Goal: Transaction & Acquisition: Purchase product/service

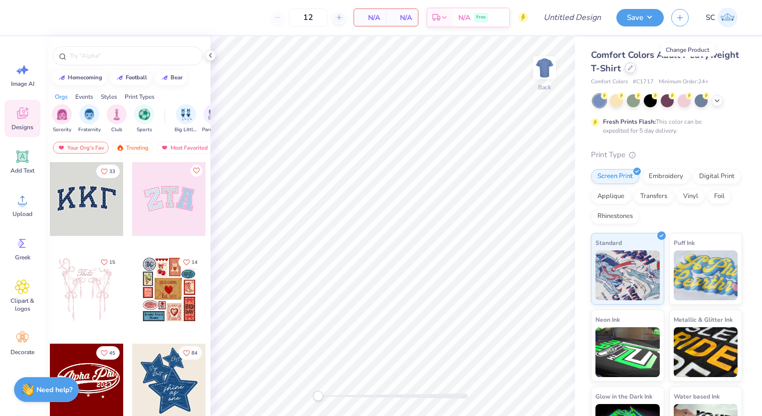
click at [632, 69] on icon at bounding box center [630, 68] width 4 height 4
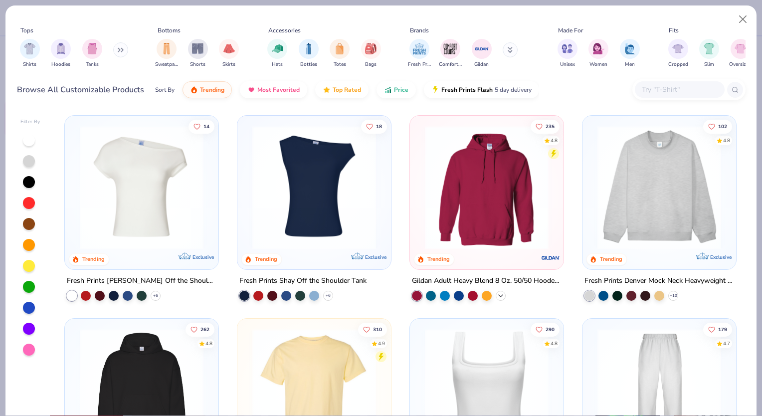
click at [499, 295] on polyline at bounding box center [501, 296] width 4 height 2
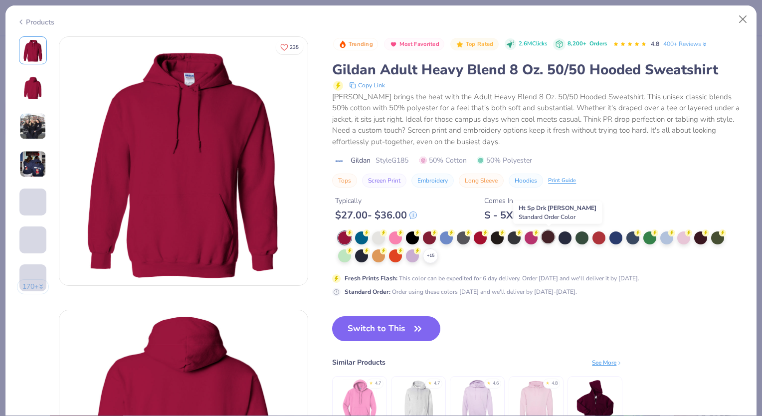
click at [550, 231] on div at bounding box center [548, 236] width 13 height 13
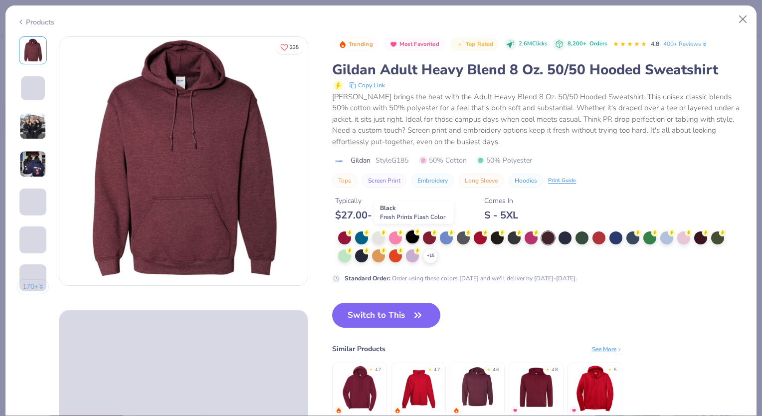
click at [417, 234] on circle at bounding box center [417, 231] width 7 height 7
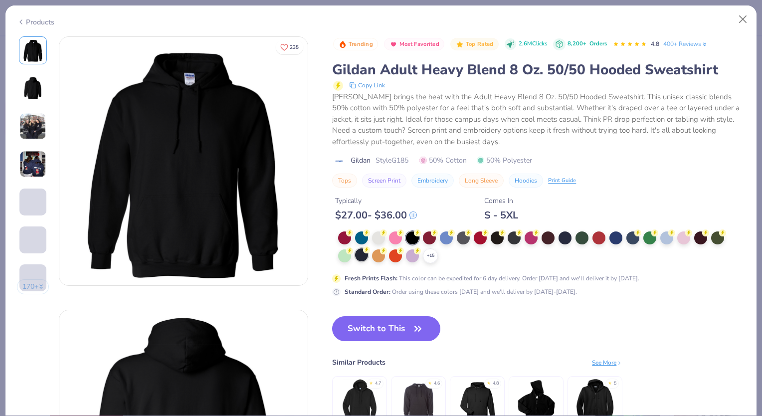
click at [359, 254] on div at bounding box center [361, 254] width 13 height 13
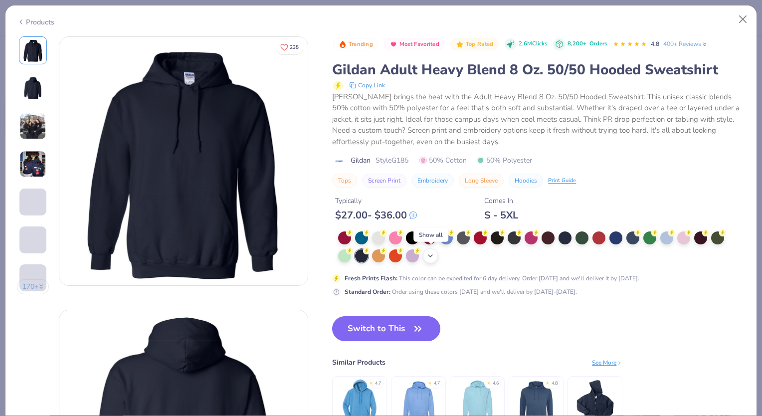
click at [431, 255] on polyline at bounding box center [430, 256] width 4 height 2
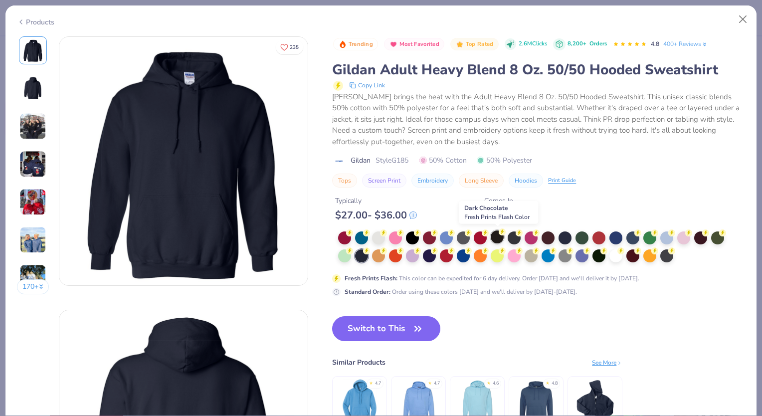
click at [497, 236] on div at bounding box center [497, 236] width 13 height 13
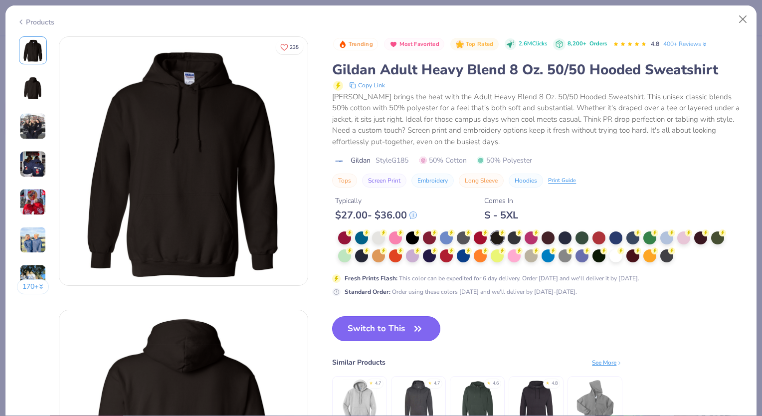
click at [417, 332] on icon "button" at bounding box center [418, 329] width 14 height 14
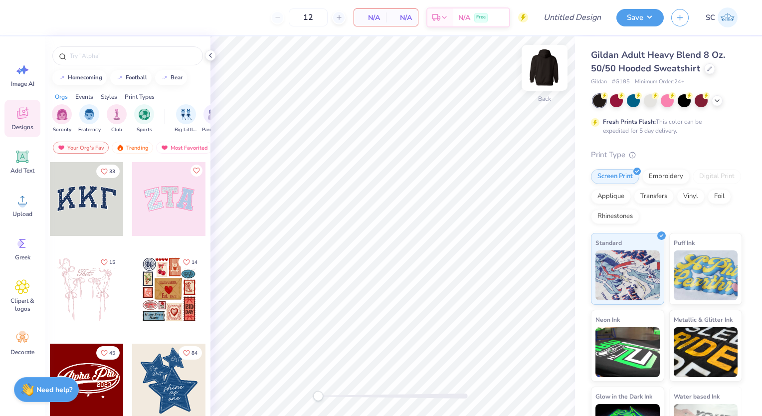
click at [551, 64] on img at bounding box center [545, 68] width 40 height 40
click at [30, 305] on span "Clipart & logos" at bounding box center [22, 305] width 33 height 16
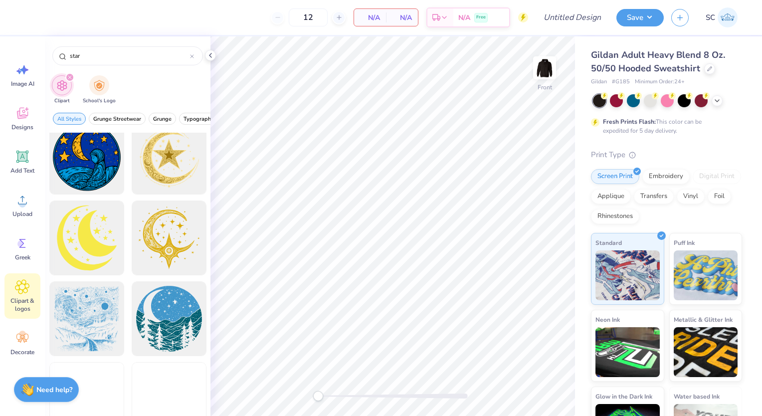
scroll to position [1643, 0]
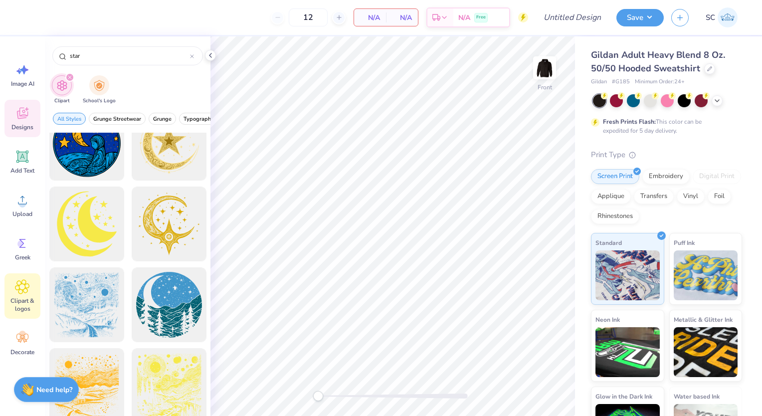
type input "star"
click at [26, 124] on span "Designs" at bounding box center [22, 127] width 22 height 8
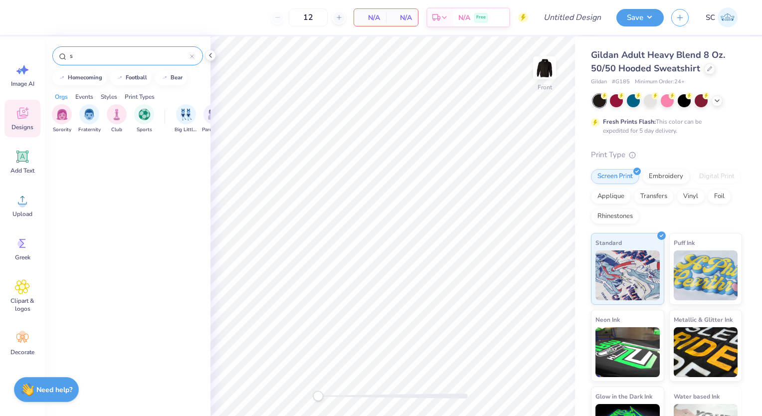
click at [88, 53] on input "s" at bounding box center [129, 56] width 121 height 10
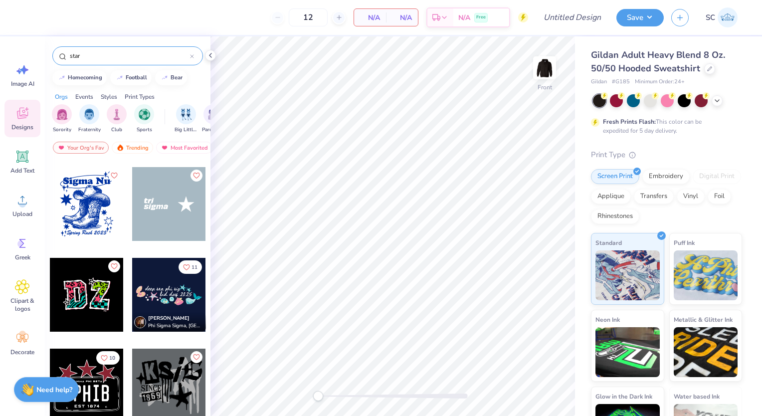
scroll to position [994, 0]
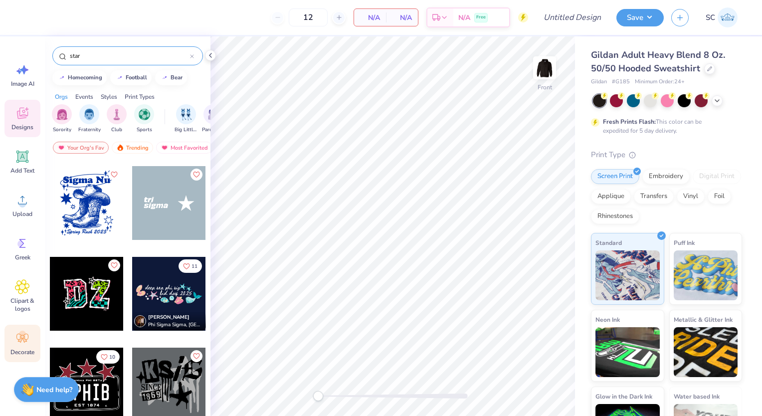
type input "star"
click at [24, 337] on icon at bounding box center [22, 338] width 12 height 9
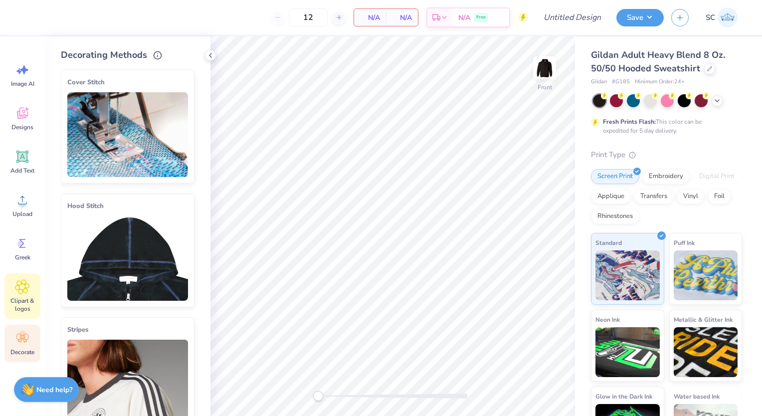
click at [18, 284] on icon at bounding box center [22, 286] width 14 height 15
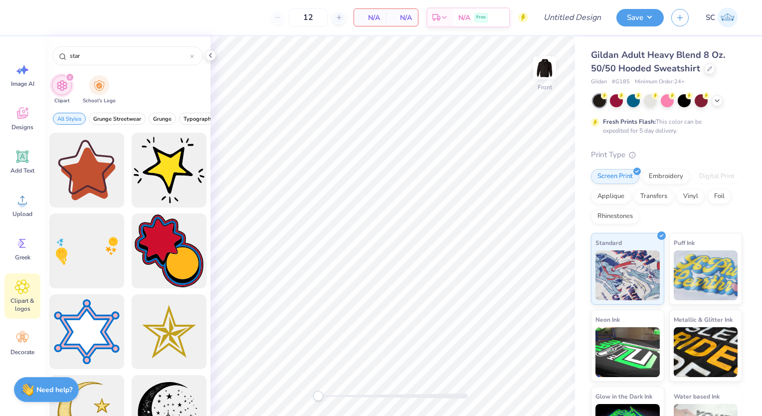
click at [69, 77] on icon "filter for Clipart" at bounding box center [69, 77] width 3 height 3
click at [25, 234] on div "Greek" at bounding box center [22, 248] width 36 height 37
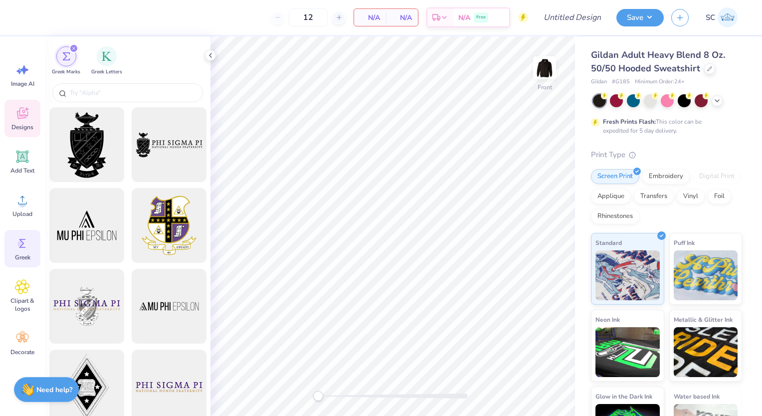
click at [28, 117] on icon at bounding box center [22, 113] width 15 height 15
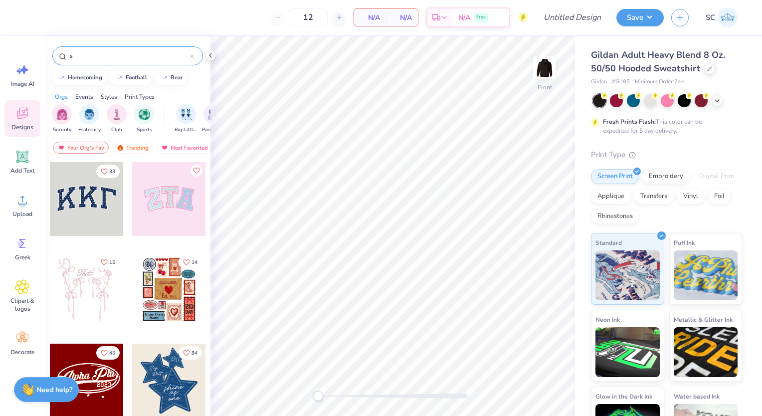
click at [90, 60] on input "s" at bounding box center [129, 56] width 121 height 10
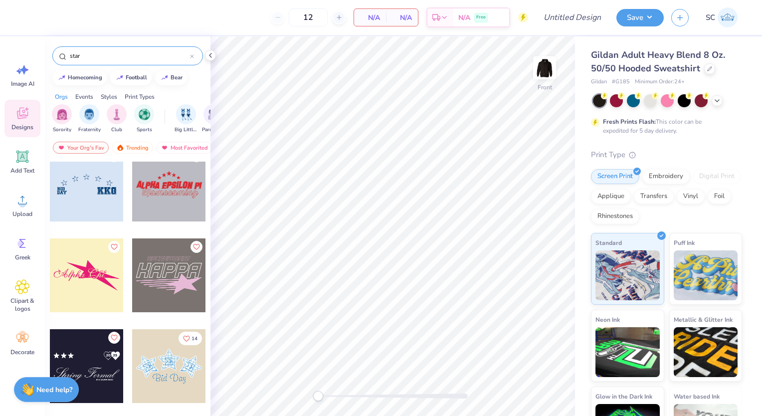
scroll to position [1743, 0]
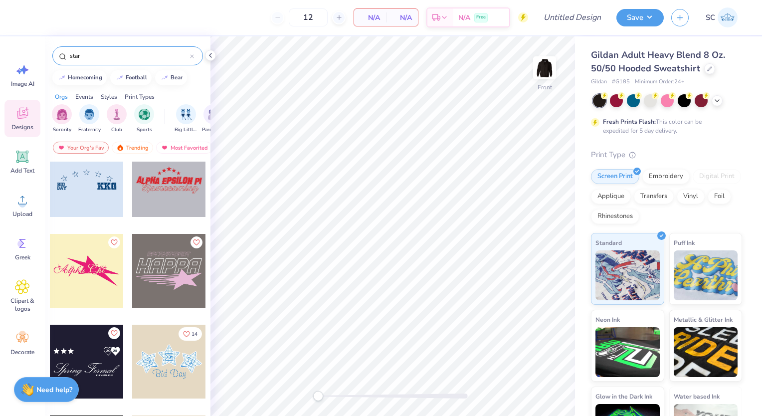
type input "star"
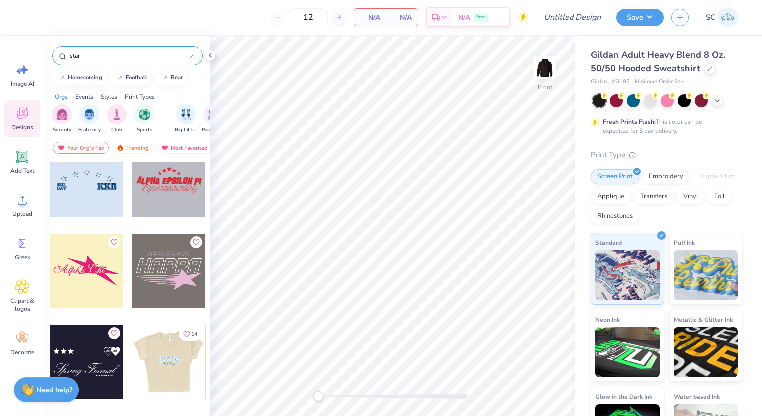
click at [132, 332] on div at bounding box center [95, 362] width 74 height 74
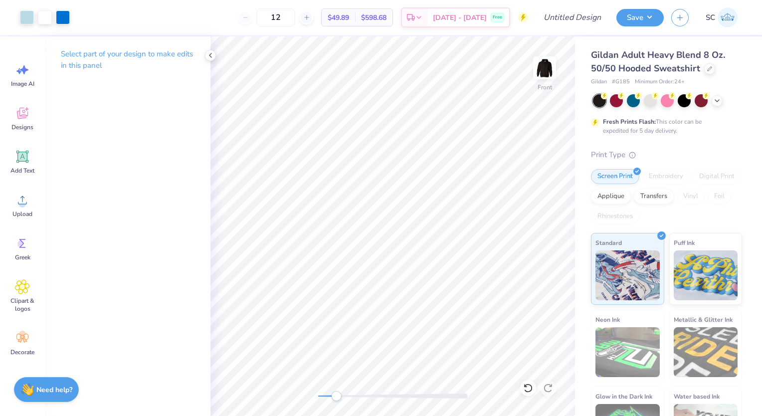
click at [336, 395] on div at bounding box center [393, 395] width 150 height 5
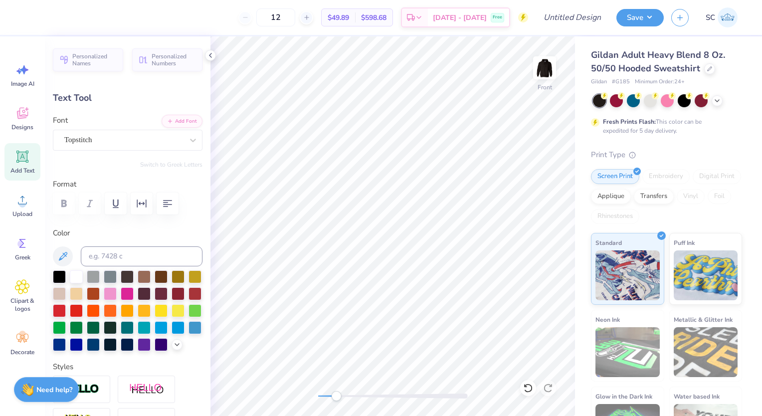
scroll to position [8, 1]
type textarea "D"
click at [26, 17] on div at bounding box center [27, 16] width 14 height 14
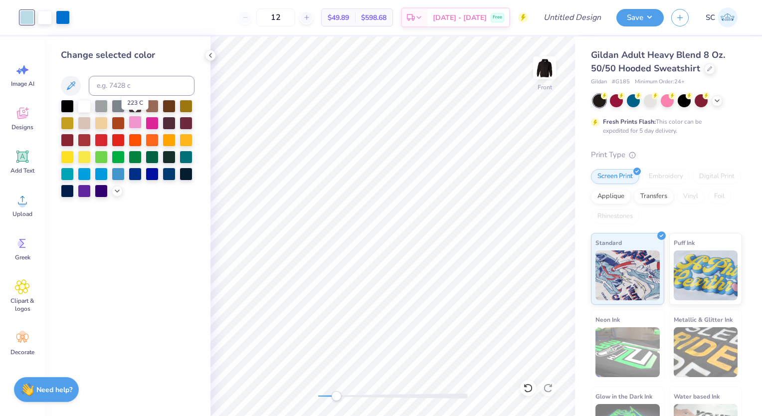
click at [135, 121] on div at bounding box center [135, 122] width 13 height 13
click at [64, 15] on div at bounding box center [63, 16] width 14 height 14
click at [153, 121] on div at bounding box center [152, 122] width 13 height 13
click at [115, 189] on polyline at bounding box center [117, 190] width 4 height 2
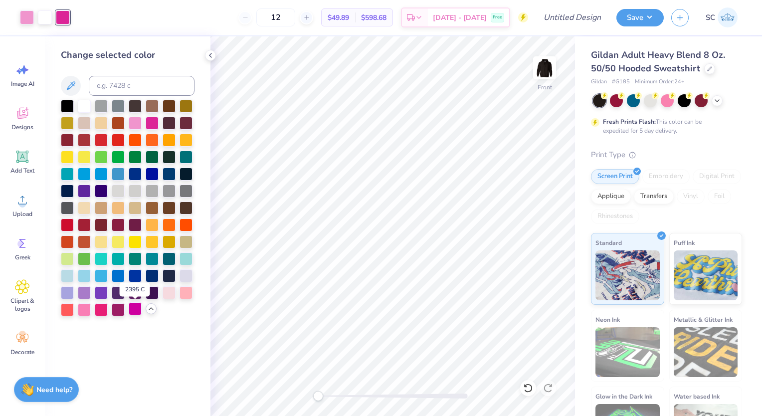
click at [138, 311] on div at bounding box center [135, 308] width 13 height 13
click at [102, 310] on div at bounding box center [101, 308] width 13 height 13
click at [118, 311] on div at bounding box center [118, 308] width 13 height 13
click at [189, 298] on div at bounding box center [186, 291] width 13 height 13
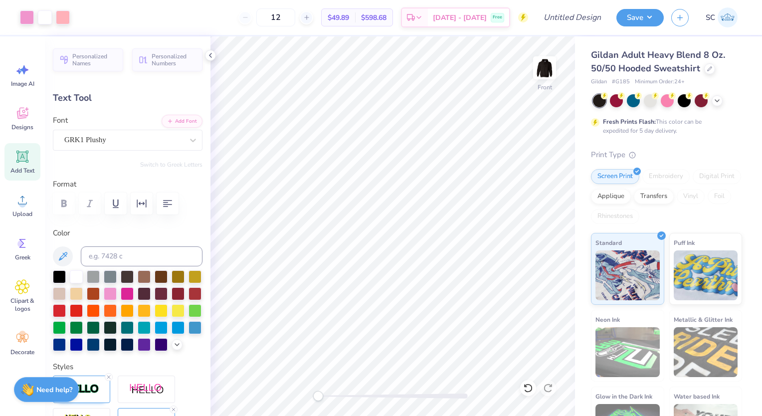
type input "0.0"
type input "1.33"
type input "1.31"
type input "11.08"
type input "1.68"
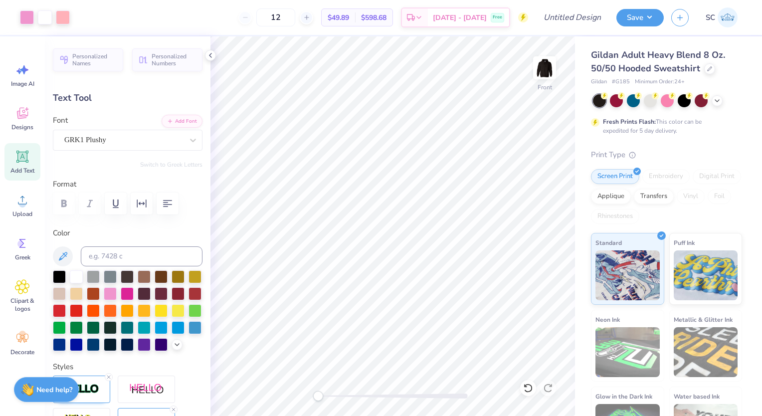
type input "1.69"
type input "11.79"
type input "0.0"
click at [63, 16] on div at bounding box center [63, 16] width 14 height 14
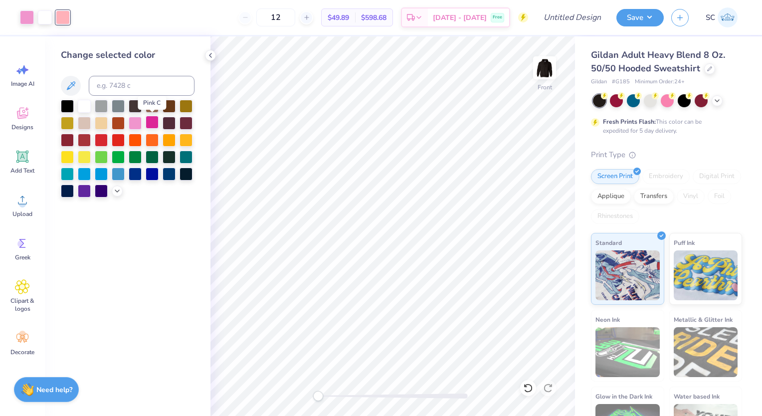
click at [152, 120] on div at bounding box center [152, 122] width 13 height 13
click at [35, 15] on div at bounding box center [45, 17] width 50 height 14
click at [29, 13] on div at bounding box center [27, 16] width 14 height 14
click at [121, 188] on icon at bounding box center [117, 190] width 8 height 8
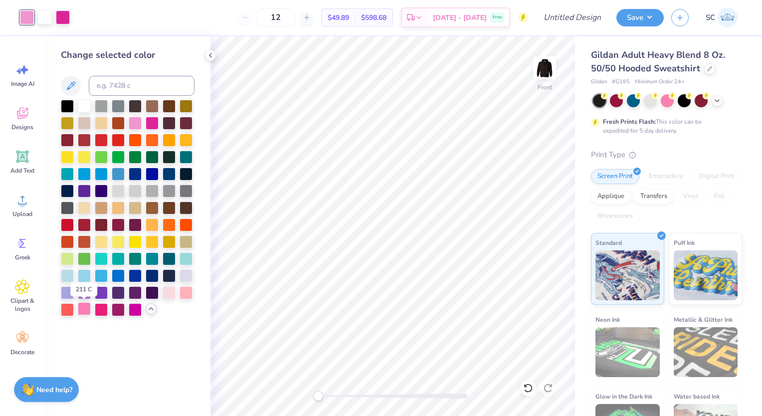
click at [89, 304] on div at bounding box center [84, 308] width 13 height 13
click at [26, 124] on span "Designs" at bounding box center [22, 127] width 22 height 8
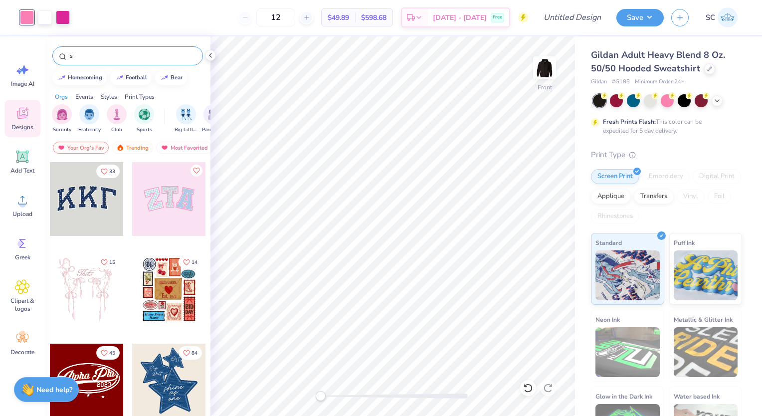
click at [100, 58] on input "s" at bounding box center [133, 56] width 128 height 10
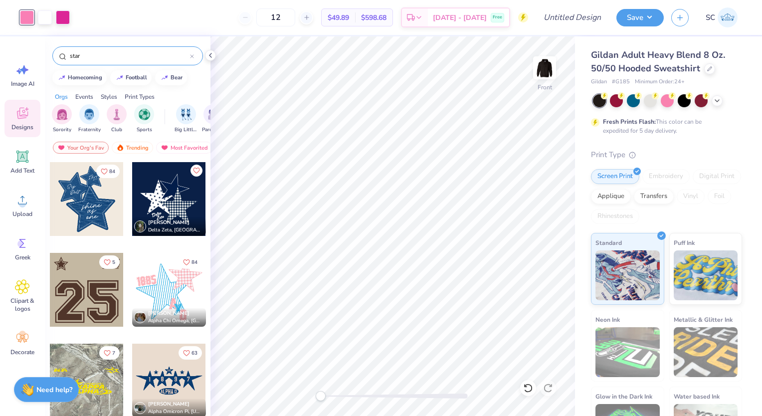
type input "star"
click at [87, 203] on div at bounding box center [87, 199] width 74 height 74
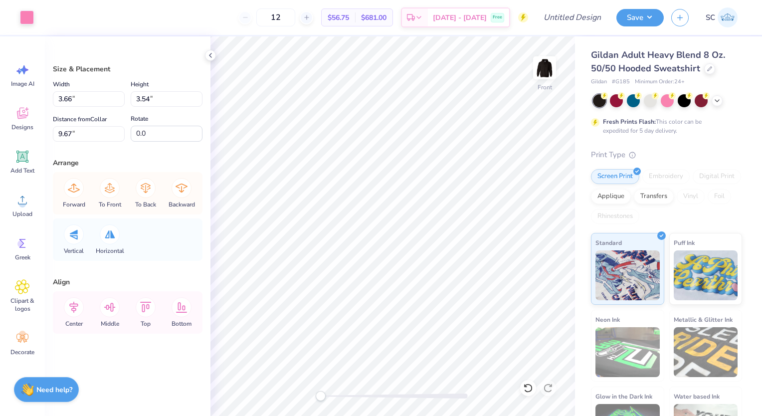
type input "3.66"
type input "3.54"
type input "9.67"
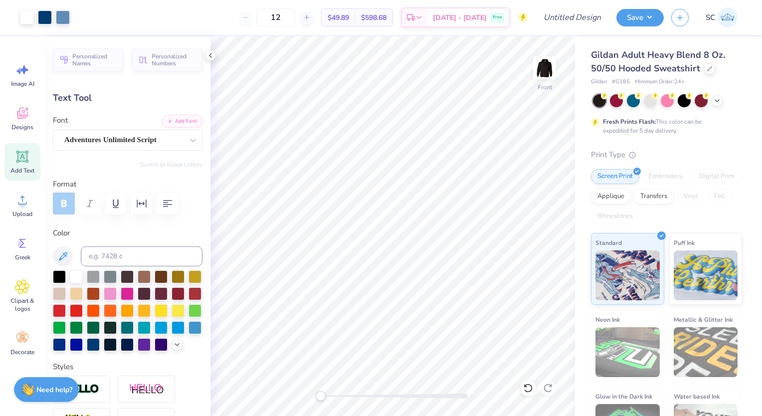
type input "0.0"
type input "1.21"
type input "0.76"
type input "15.78"
type input "0.0"
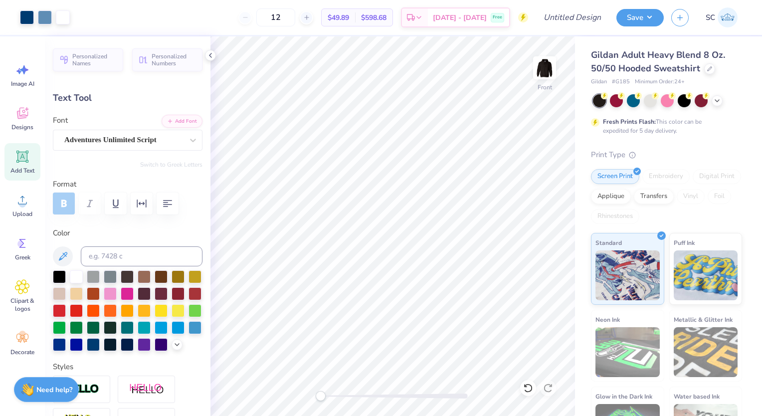
type input "0.0"
type input "14.43"
type input "0.0"
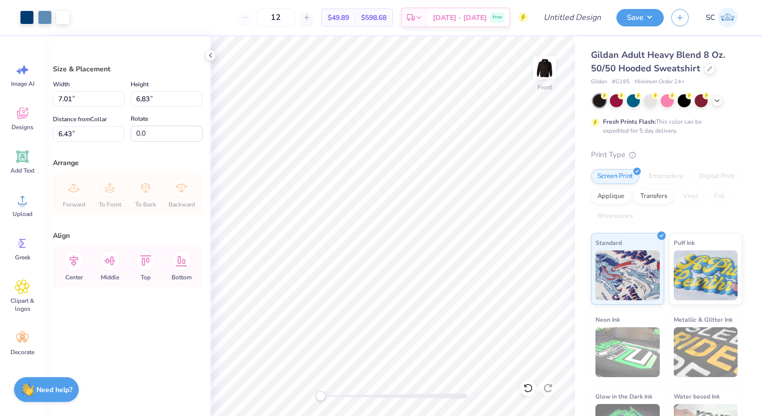
type input "6.43"
type input "10.28"
type input "10.02"
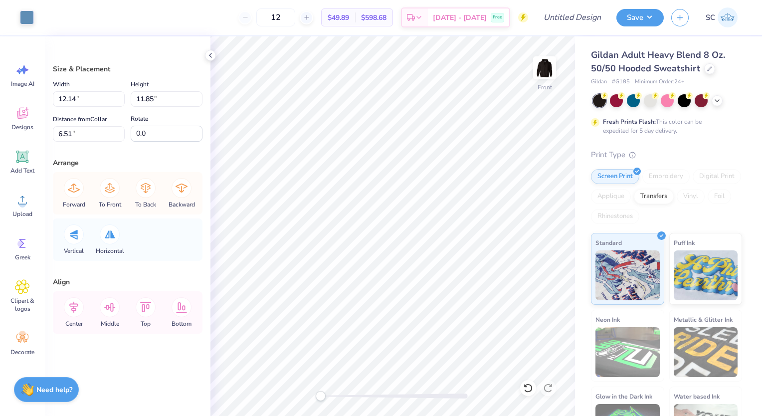
type input "12.14"
type input "11.85"
click at [528, 390] on icon at bounding box center [528, 388] width 10 height 10
type input "10.08"
type input "9.84"
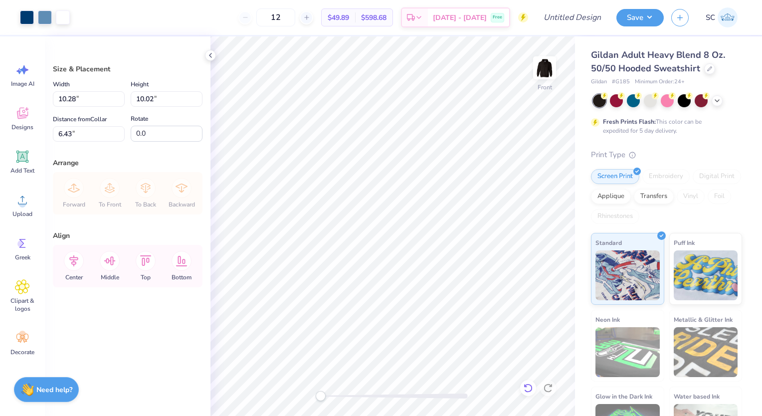
type input "7.28"
type input "12.41"
type input "12.10"
type input "6.00"
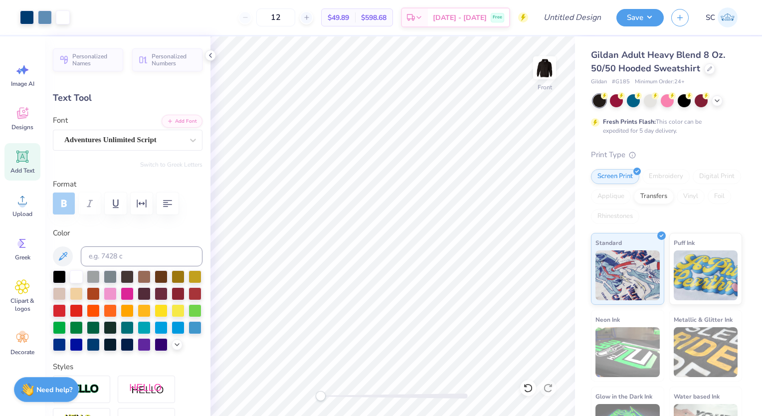
type input "5.27"
type input "2.00"
type input "10.58"
type input "0.0"
click at [26, 20] on div at bounding box center [27, 16] width 14 height 14
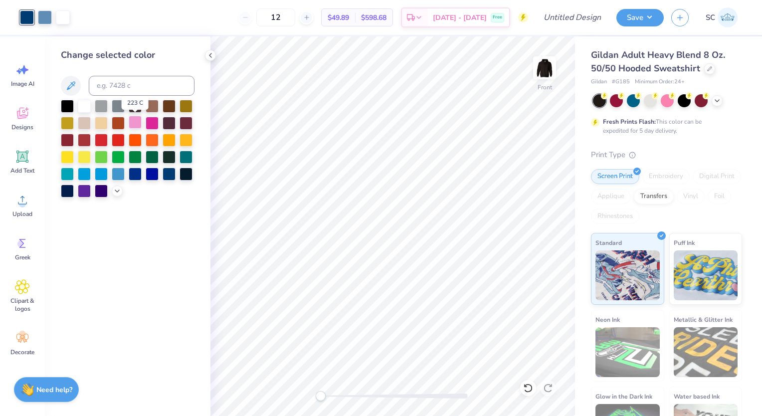
click at [132, 121] on div at bounding box center [135, 122] width 13 height 13
click at [48, 18] on div at bounding box center [45, 16] width 14 height 14
click at [154, 117] on div at bounding box center [152, 122] width 13 height 13
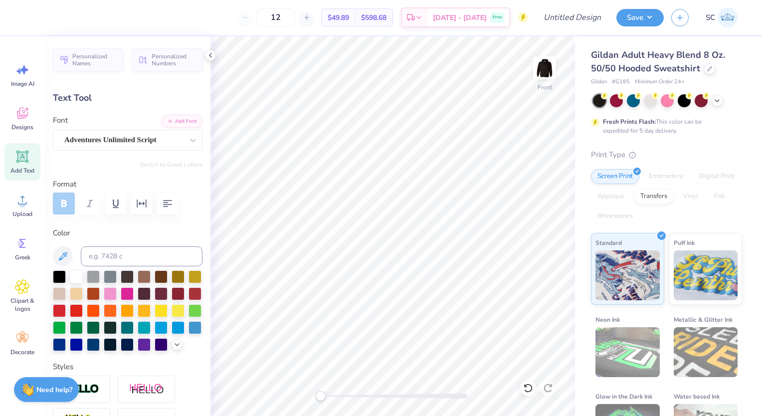
type textarea "Phi"
type input "2.31"
type input "1.21"
type input "12.34"
type textarea "Sigma"
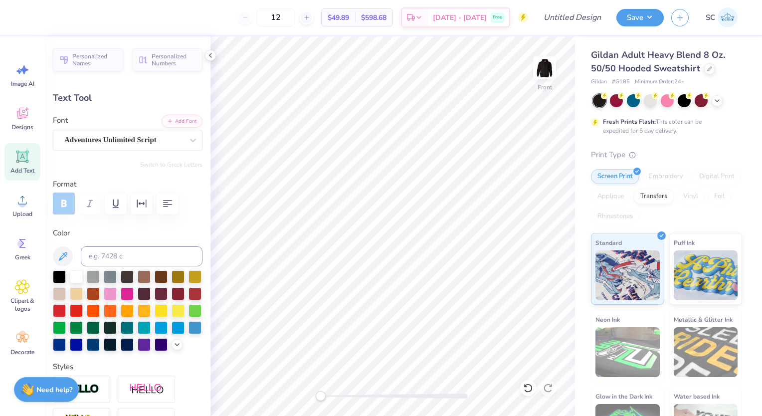
scroll to position [8, 1]
type input "3.08"
type input "0.91"
type input "13.87"
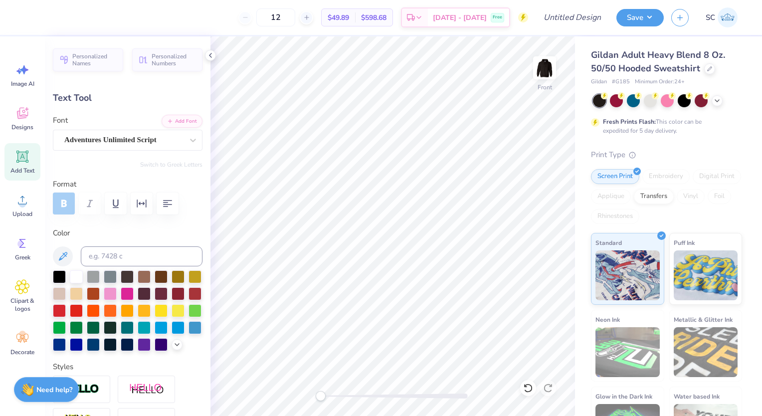
type textarea "o"
type textarea "Sigma"
type input "0.0"
click at [337, 395] on div at bounding box center [393, 395] width 150 height 5
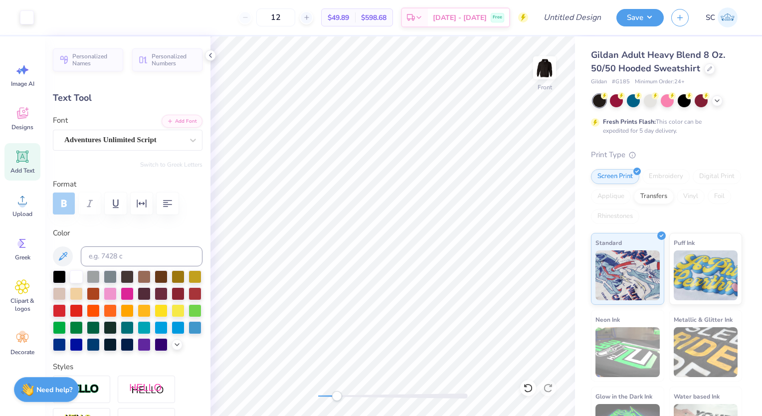
type input "3.56"
type input "1.92"
type input "10.55"
type input "-5.3"
type input "6.24"
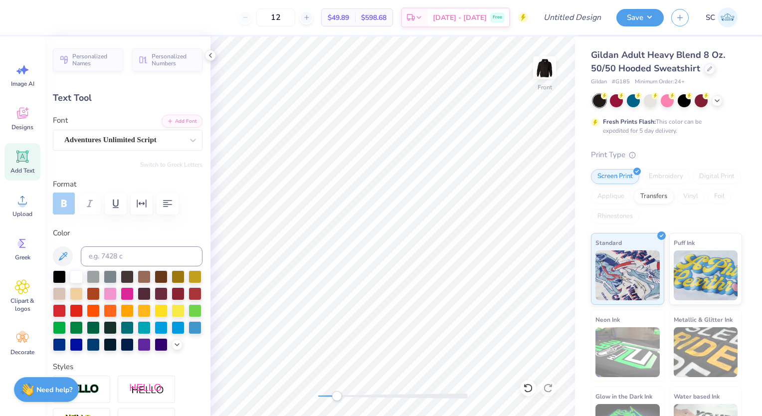
type input "2.20"
type input "11.66"
type input "3.56"
type input "1.92"
type input "9.74"
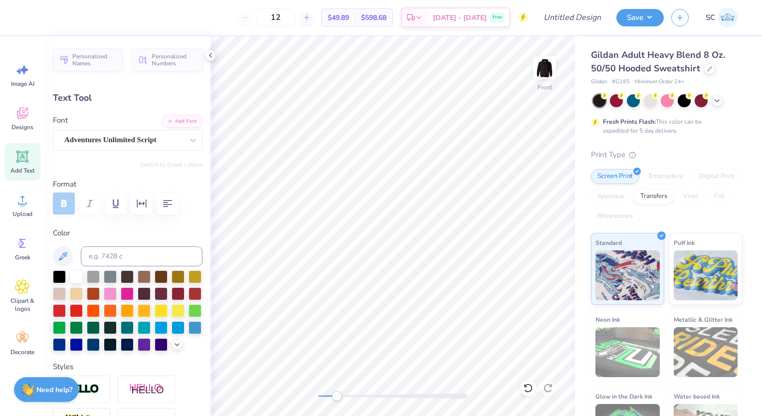
type input "-18.8"
type input "6.24"
type input "2.20"
type input "12.19"
type input "-18.3"
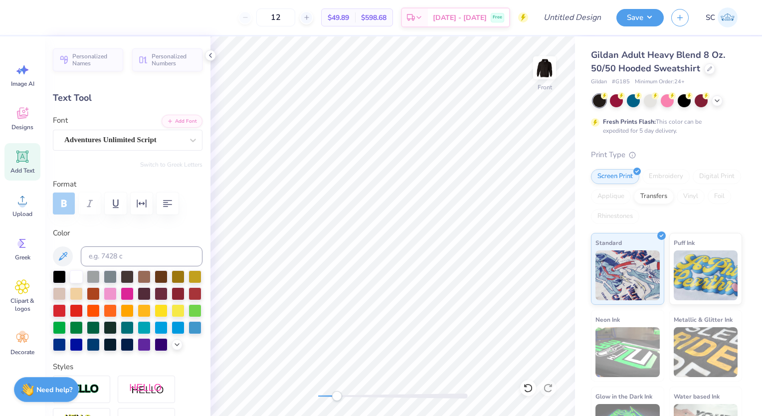
type input "13.67"
type input "-5.3"
type input "5.92"
type input "2.65"
type input "11.37"
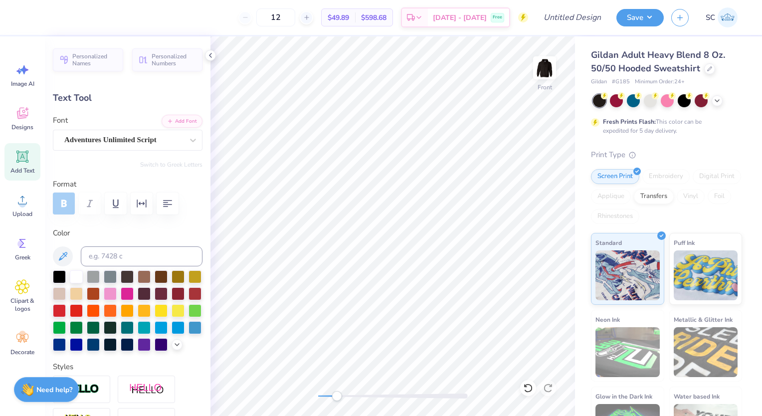
type input "-18.3"
type input "6.24"
type input "2.20"
type input "13.67"
type input "0.0"
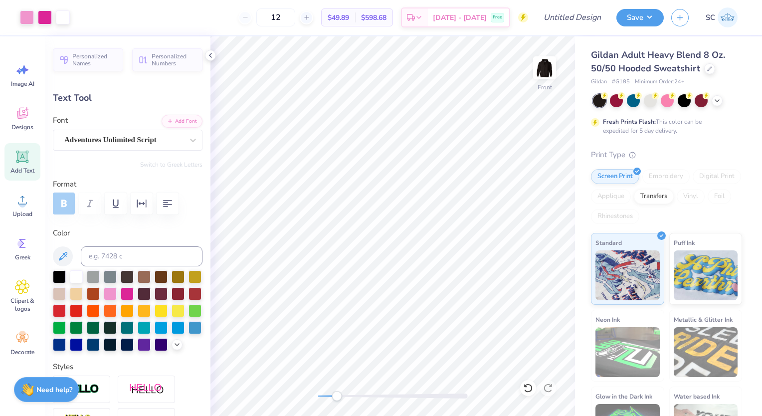
type input "6.02"
type input "2.33"
type input "13.70"
type input "-14.2"
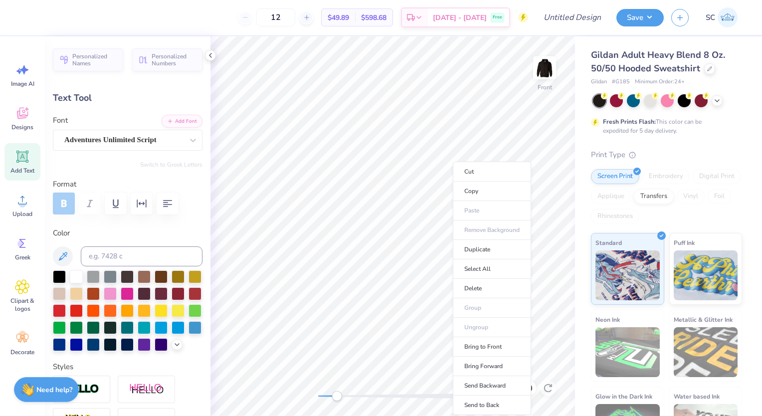
type input "5.92"
type input "2.65"
type input "11.34"
type input "0.0"
type input "5.90"
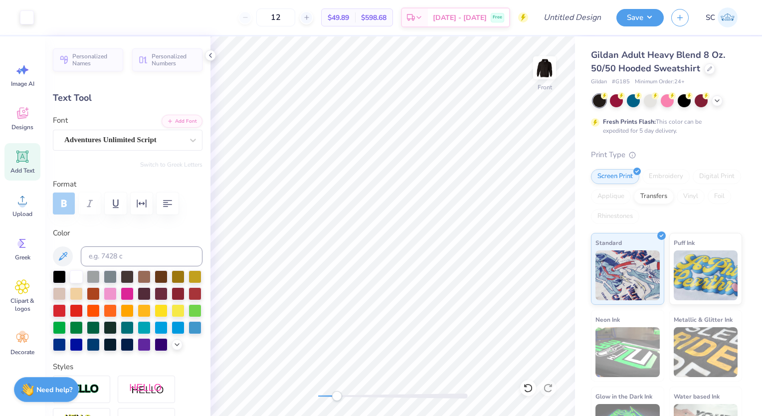
type input "2.71"
type input "12.96"
type input "-19.0"
type input "3.42"
type input "2.29"
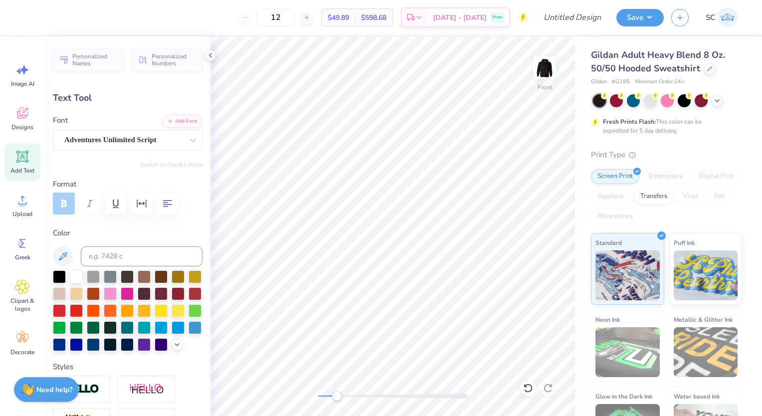
type input "9.90"
type input "-18.8"
type input "5.92"
type input "2.65"
type input "11.34"
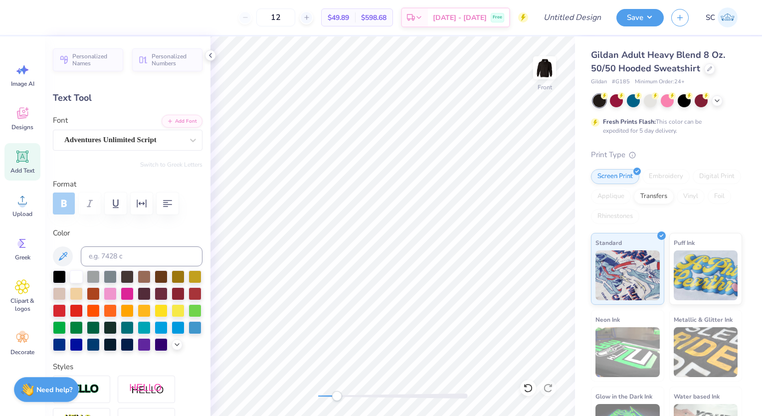
type input "-18.3"
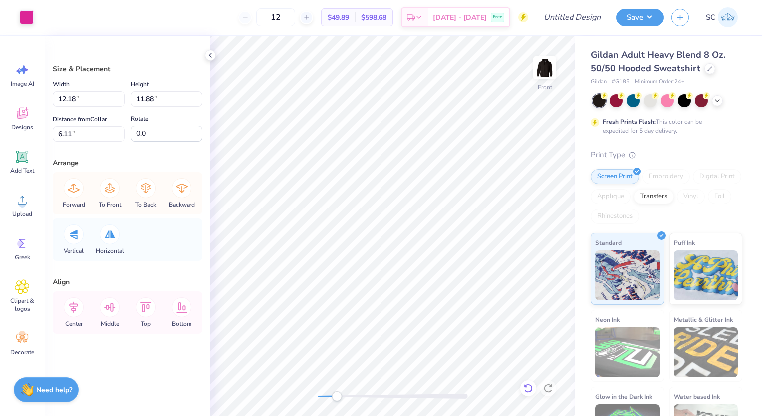
click at [527, 388] on icon at bounding box center [528, 388] width 10 height 10
click at [527, 390] on icon at bounding box center [528, 388] width 10 height 10
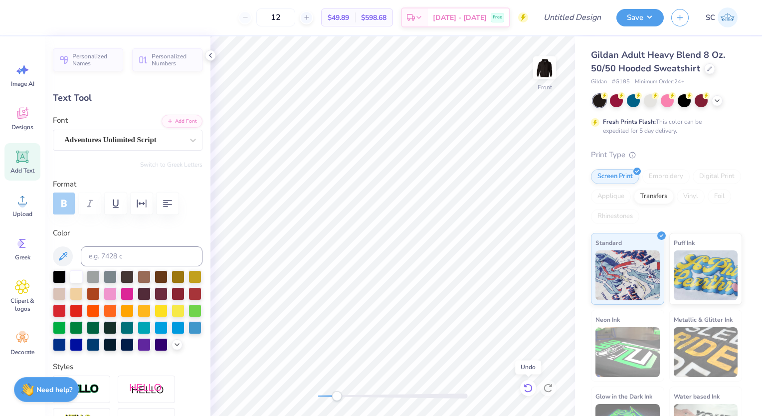
click at [527, 386] on icon at bounding box center [528, 388] width 10 height 10
type input "8.49"
type input "5.92"
type input "2.65"
type input "11.34"
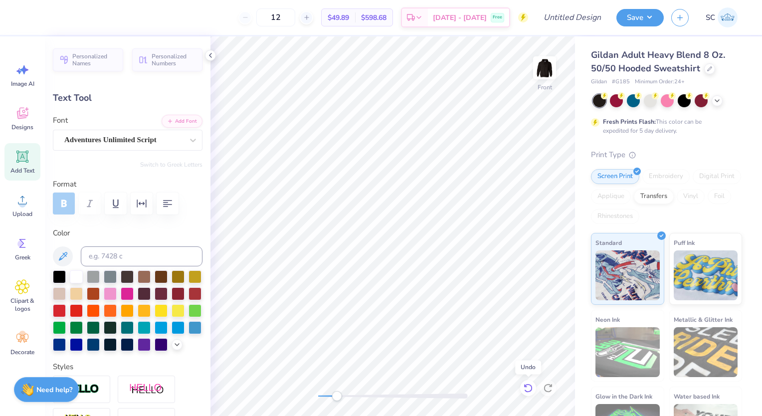
type input "-18.3"
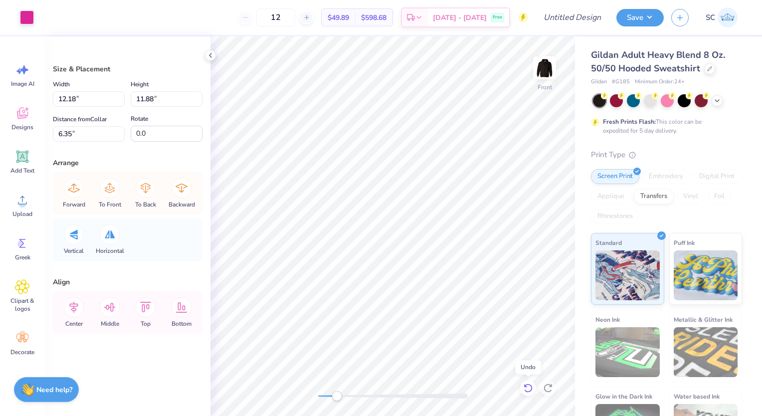
click at [527, 390] on icon at bounding box center [528, 388] width 10 height 10
type input "6.11"
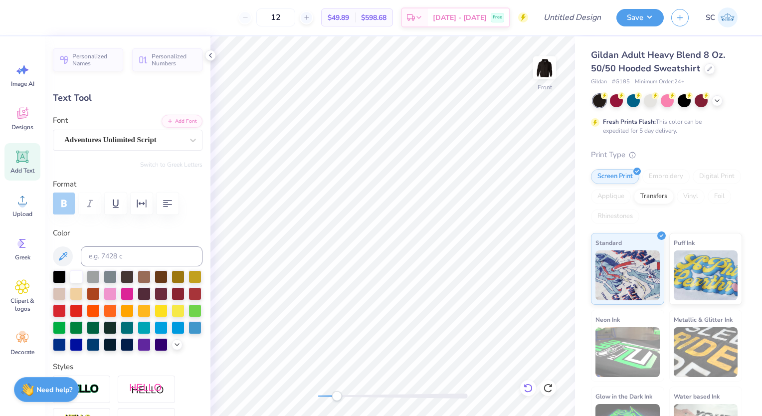
type input "5.24"
type input "1.88"
type input "11.58"
type input "-0.8"
type input "5.90"
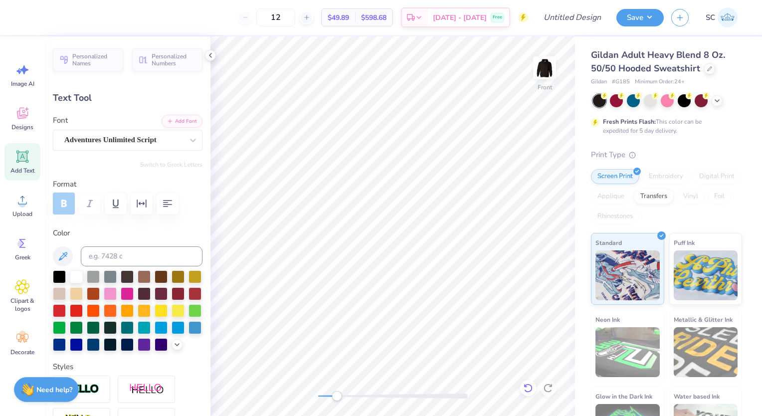
type input "2.71"
type input "13.29"
type input "-19.0"
type input "5.24"
type input "1.88"
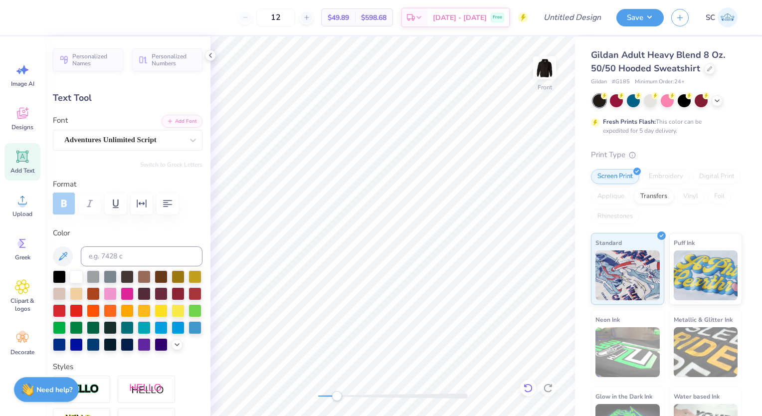
type input "11.28"
type input "-0.8"
type input "4.93"
type input "1.81"
type input "13.48"
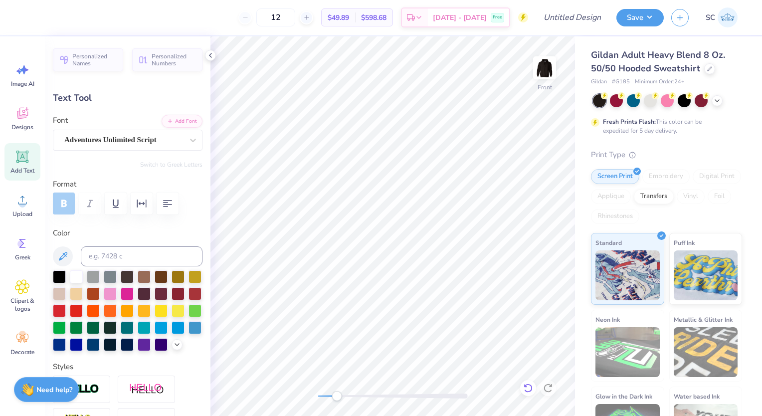
type input "-2.5"
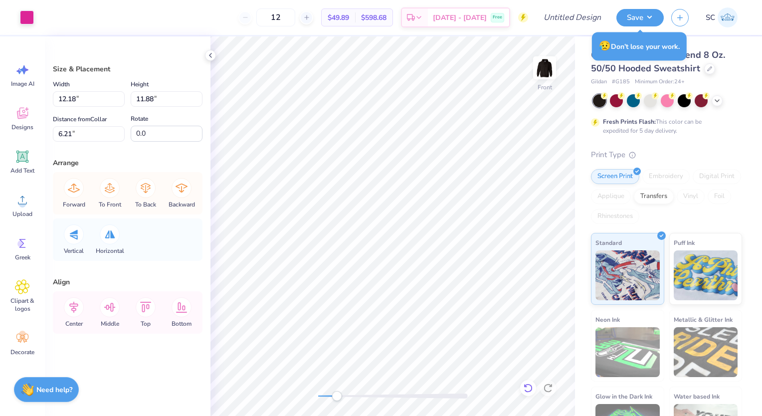
click at [523, 390] on div at bounding box center [528, 388] width 16 height 16
type input "6.11"
click at [528, 391] on icon at bounding box center [528, 387] width 8 height 9
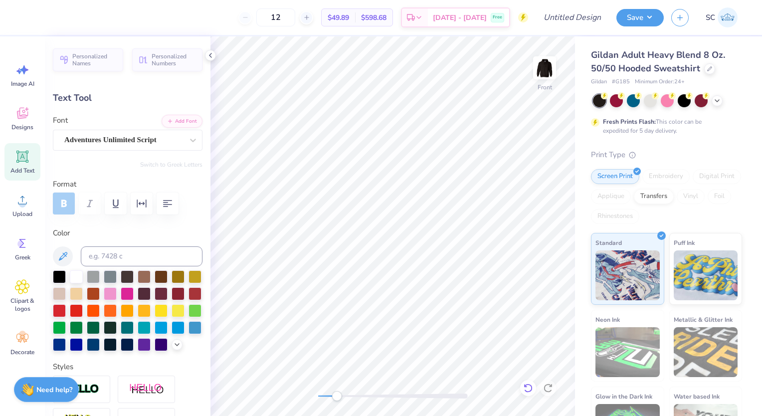
type input "5.24"
type input "1.88"
type input "10.75"
type input "-0.8"
type input "4.73"
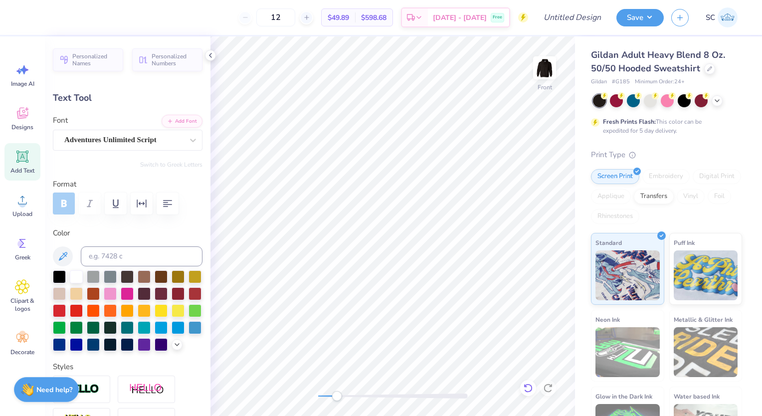
type input "1.70"
type input "10.94"
type input "2.81"
type input "1.89"
type input "9.10"
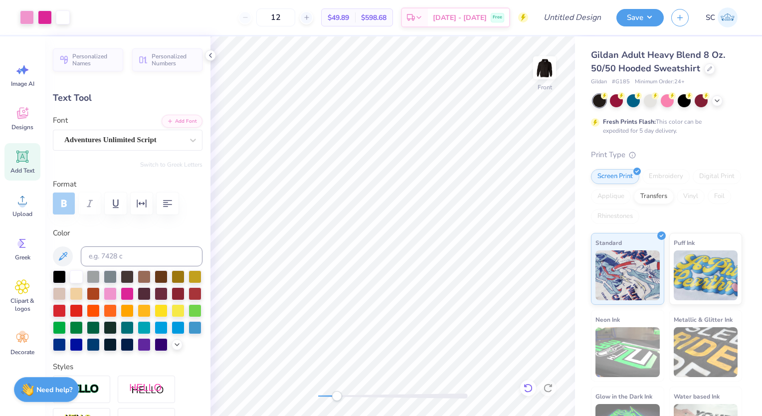
type input "0.0"
type input "4.90"
type input "1.75"
type input "13.43"
type input "-0.9"
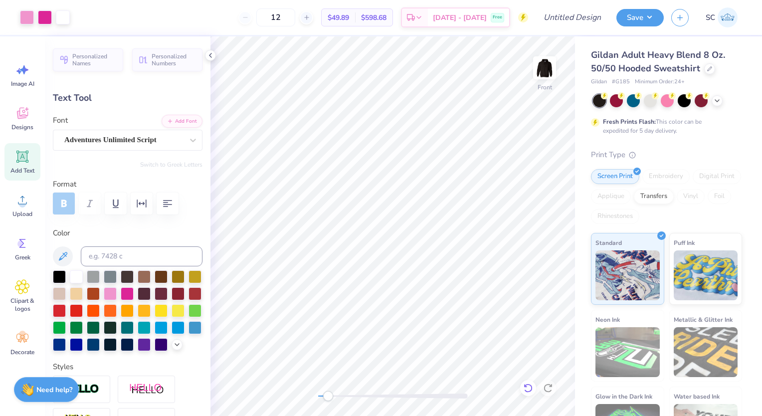
type input "0.0"
type input "2.93"
type input "1.52"
type input "9.64"
type input "-2.1"
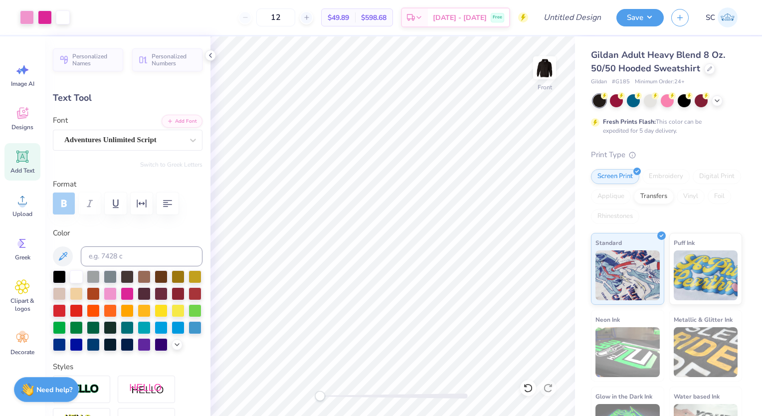
type input "0.0"
type input "4.91"
type input "1.76"
type input "13.37"
type input "0.0"
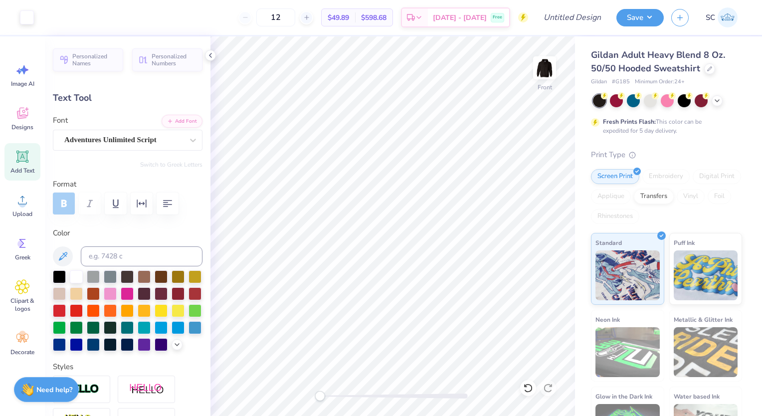
type input "2.93"
type input "1.52"
type input "9.69"
type input "-2.1"
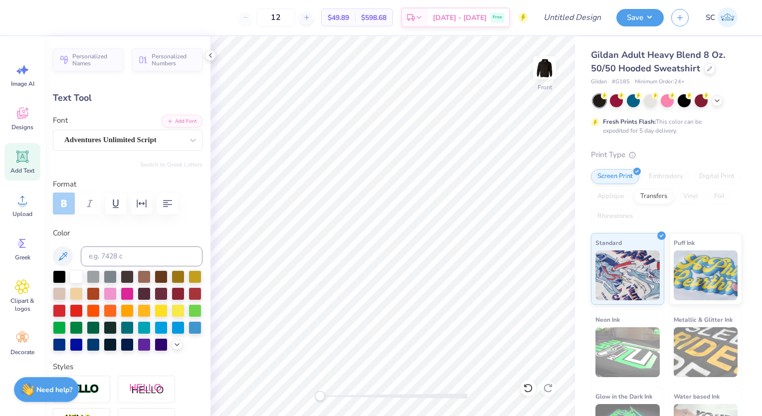
type textarea "Phi Sig"
type input "0.0"
type input "6.50"
type input "1.85"
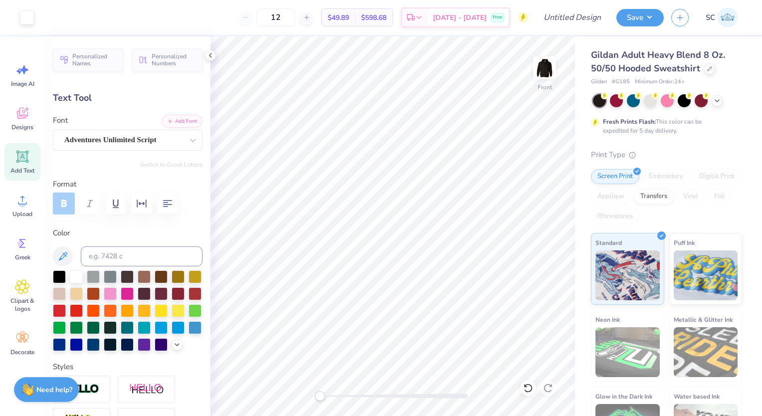
type input "9.43"
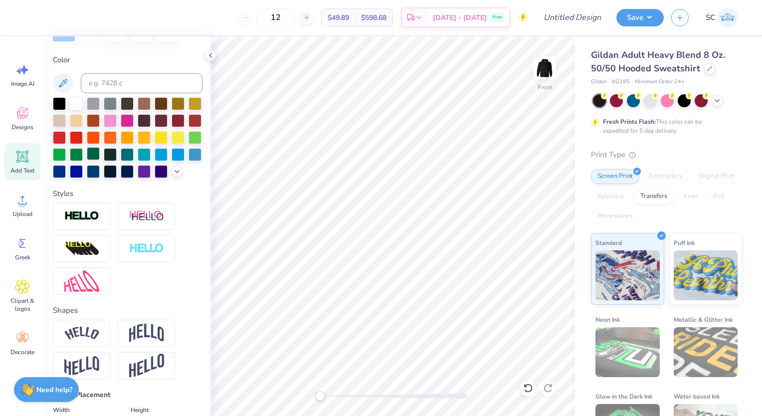
scroll to position [174, 0]
click at [149, 342] on img at bounding box center [146, 332] width 35 height 19
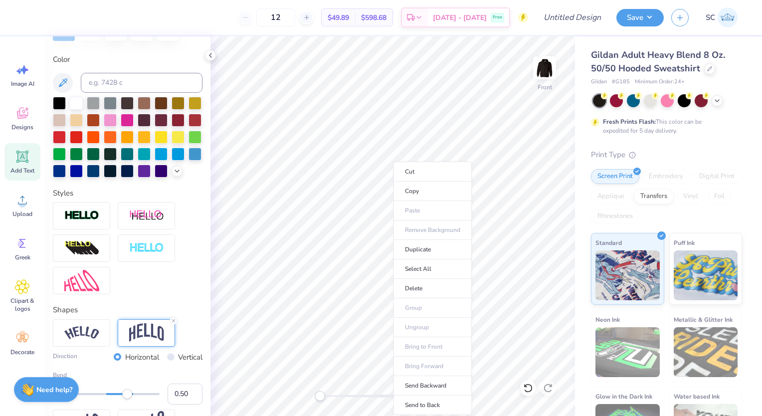
type input "0.0"
type input "2.63"
type input "11.13"
type input "0.0"
type input "10.75"
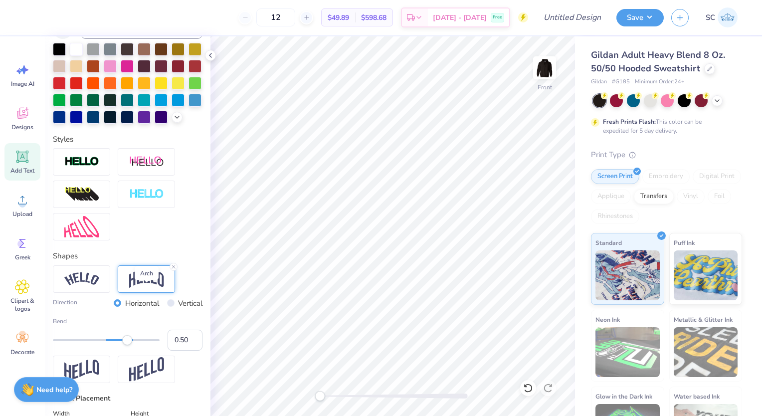
scroll to position [228, 0]
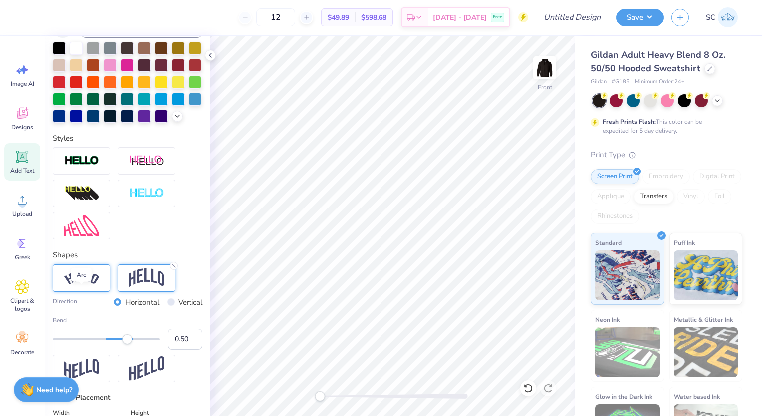
click at [80, 285] on img at bounding box center [81, 277] width 35 height 13
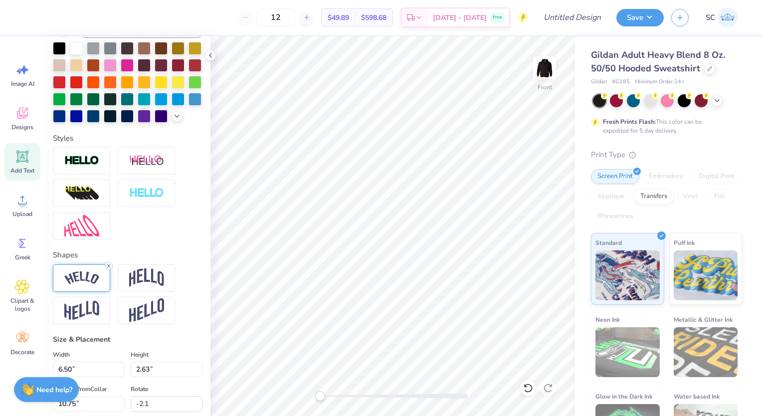
click at [108, 269] on icon at bounding box center [109, 266] width 6 height 6
click at [198, 118] on div "Personalized Names Personalized Numbers Text Tool Add Font Font Adventures Unli…" at bounding box center [128, 225] width 166 height 379
type input "0.0"
type input "1.85"
type input "11.05"
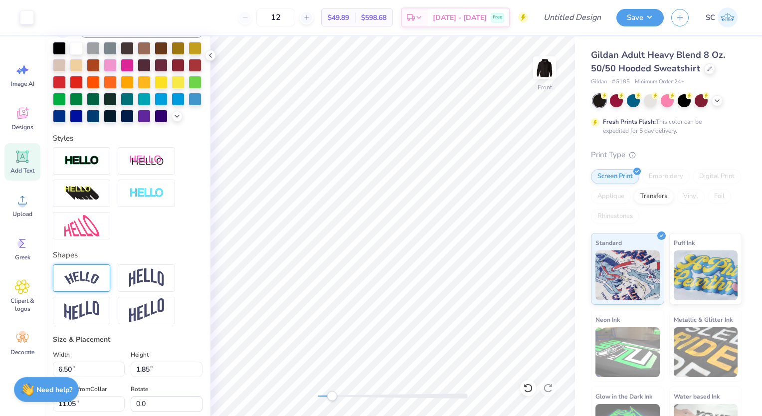
type input "-2.1"
type input "5.63"
type input "1.60"
type input "12.31"
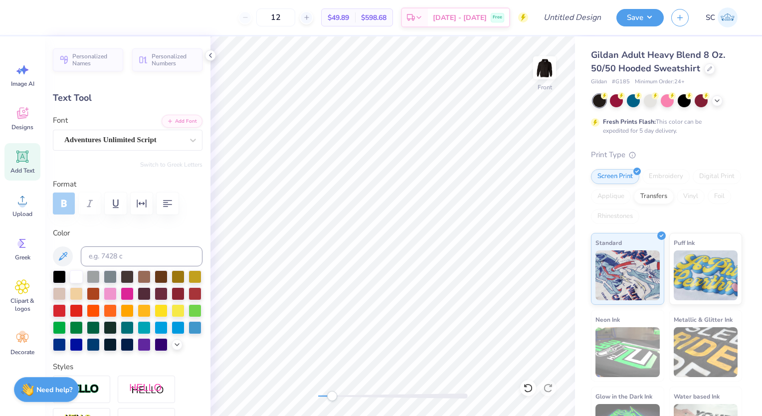
type input "2.98"
type input "0.85"
type input "12.71"
type input "-23.1"
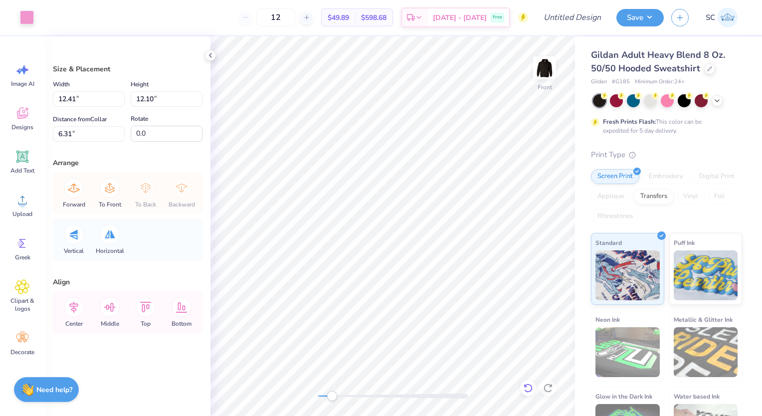
click at [533, 387] on icon at bounding box center [528, 388] width 10 height 10
type input "6.00"
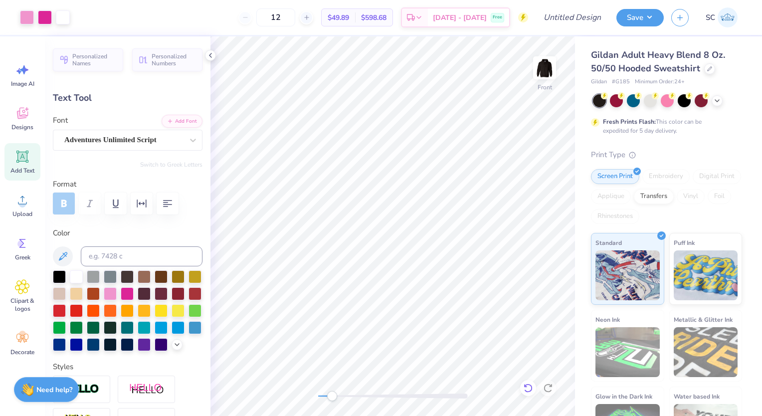
type input "0.0"
click at [543, 68] on img at bounding box center [545, 68] width 40 height 40
click at [30, 119] on div "Designs" at bounding box center [22, 118] width 36 height 37
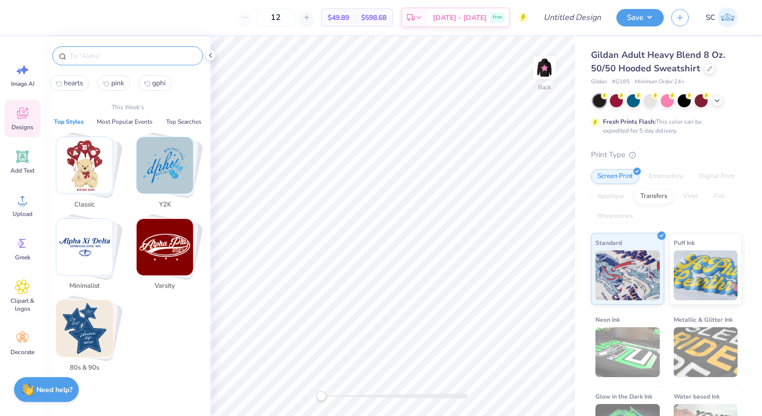
click at [104, 53] on input "text" at bounding box center [133, 56] width 128 height 10
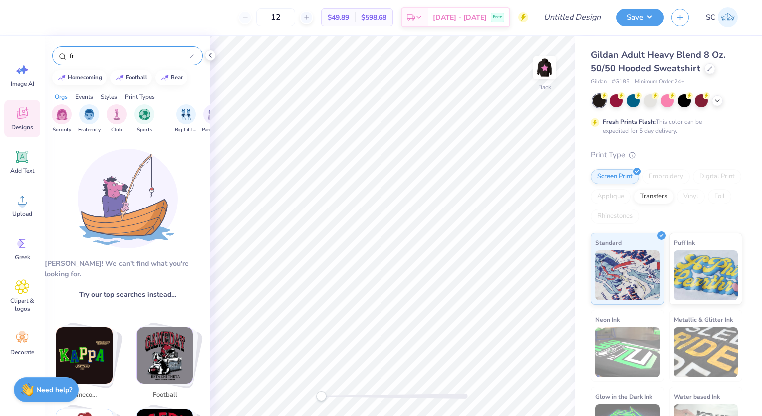
type input "f"
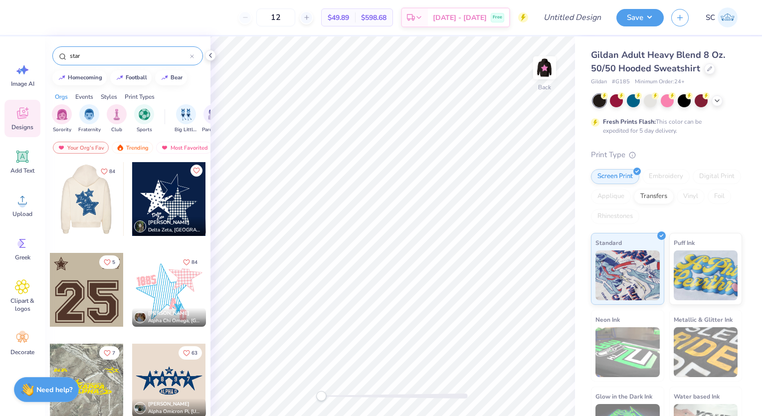
type input "star"
click at [83, 184] on div at bounding box center [86, 199] width 74 height 74
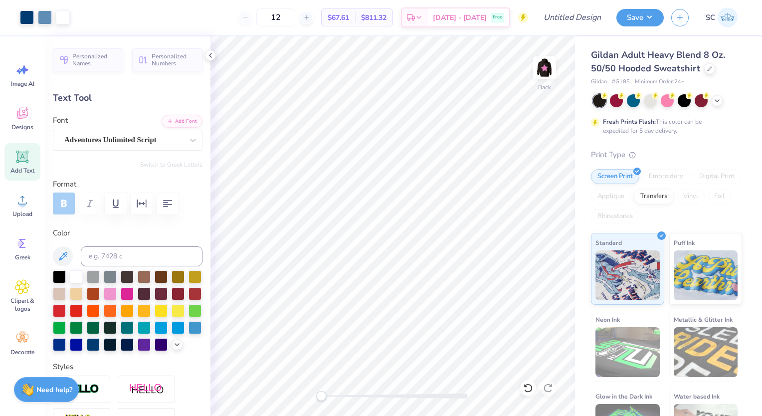
type input "0.0"
type input "1.51"
type input "0.79"
type input "10.21"
type input "0.0"
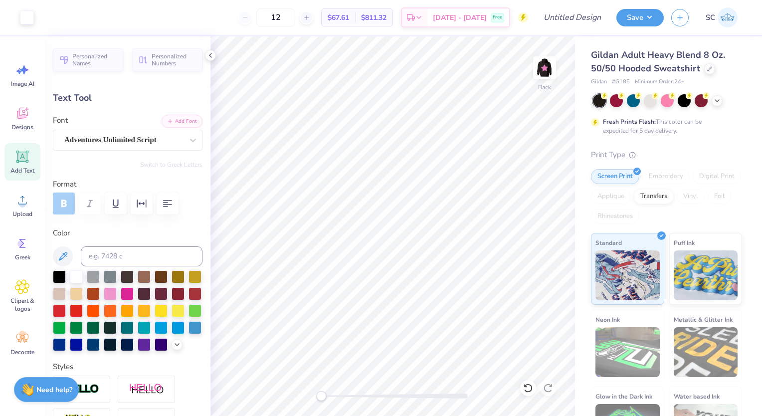
type input "2.01"
type input "0.59"
type input "11.20"
type input "0.0"
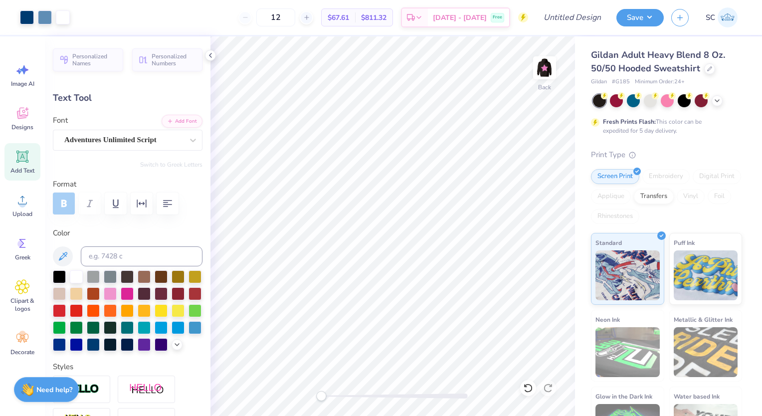
type input "1.78"
type input "0.77"
type input "6.95"
type input "0.0"
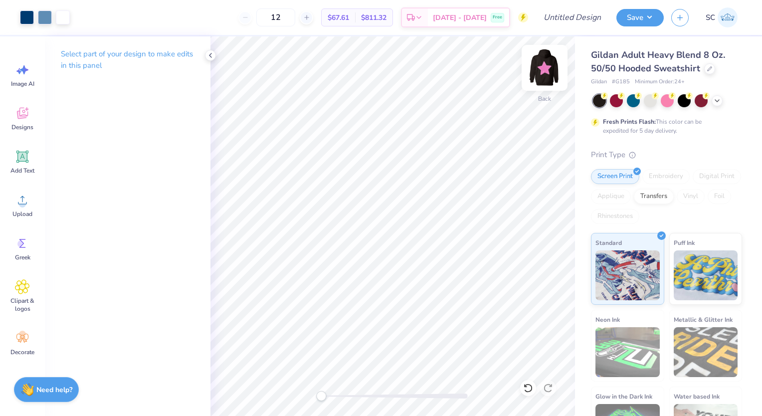
click at [551, 70] on img at bounding box center [545, 68] width 40 height 40
click at [545, 72] on img at bounding box center [545, 68] width 40 height 40
click at [22, 19] on div at bounding box center [27, 16] width 14 height 14
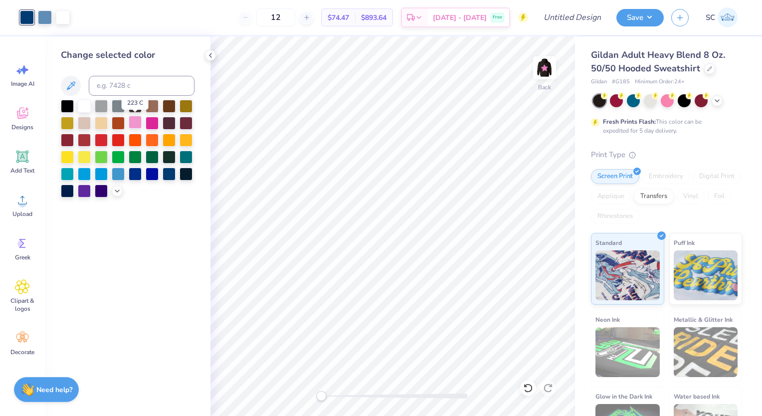
click at [131, 119] on div at bounding box center [135, 122] width 13 height 13
click at [44, 19] on div at bounding box center [45, 16] width 14 height 14
click at [147, 117] on div at bounding box center [152, 122] width 13 height 13
click at [137, 15] on div "12 $67.61 Per Item $811.32 Total Est. Delivery [DATE] - [DATE] Free" at bounding box center [302, 17] width 451 height 35
click at [209, 55] on polyline at bounding box center [210, 55] width 2 height 4
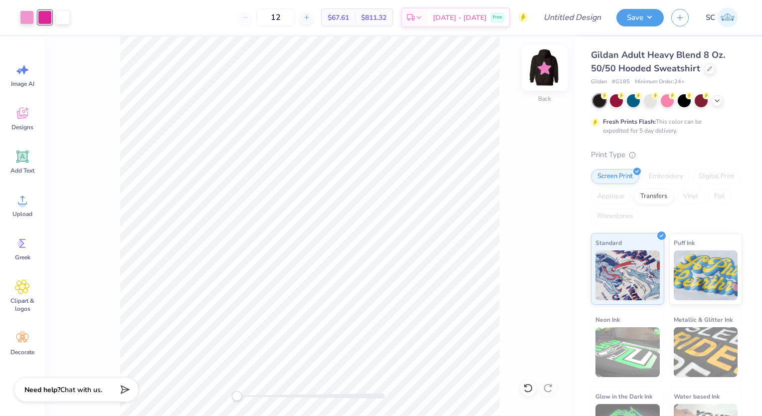
click at [541, 65] on img at bounding box center [545, 68] width 40 height 40
click at [541, 65] on img at bounding box center [545, 68] width 20 height 20
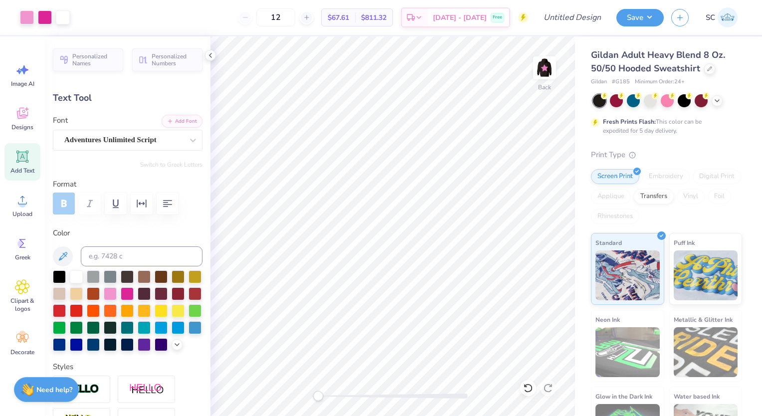
type input "0.0"
type input "4.46"
type input "0.0"
click at [122, 142] on div "Adventures Unlimited Script" at bounding box center [123, 139] width 121 height 15
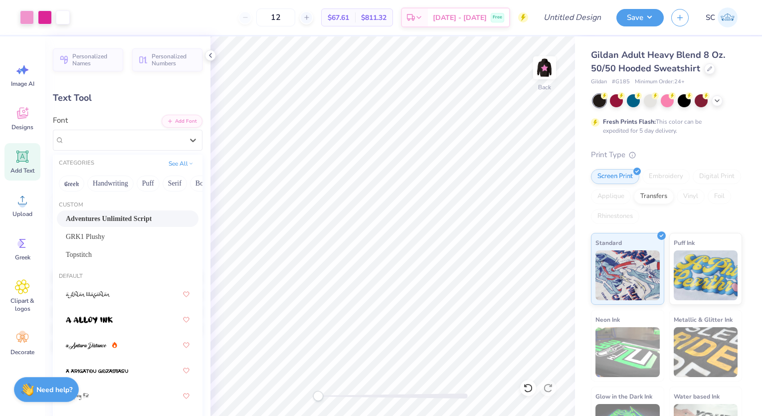
click at [120, 227] on div "Adventures Unlimited Script GRK1 Plushy Topstitch" at bounding box center [128, 236] width 150 height 52
click at [105, 237] on span "GRK1 Plushy" at bounding box center [85, 236] width 39 height 10
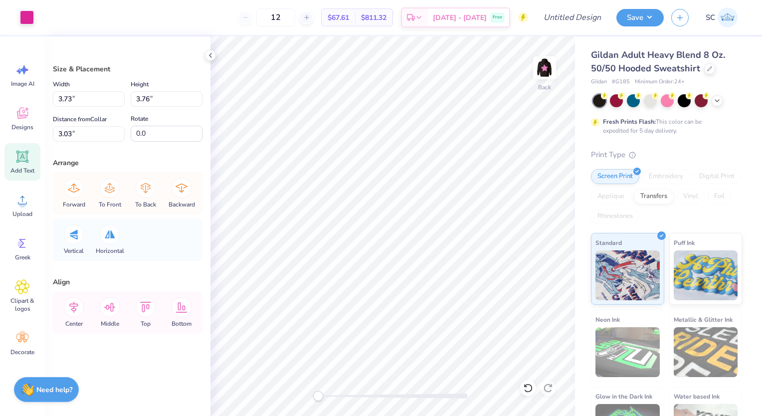
click at [24, 158] on icon at bounding box center [22, 156] width 9 height 9
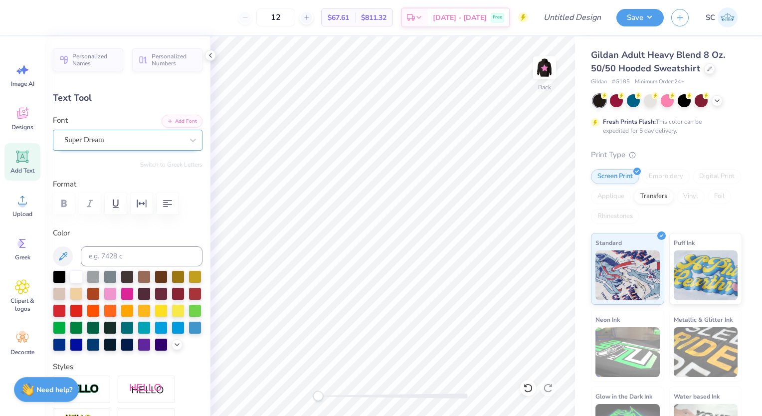
click at [157, 131] on div "Super Dream" at bounding box center [128, 140] width 150 height 21
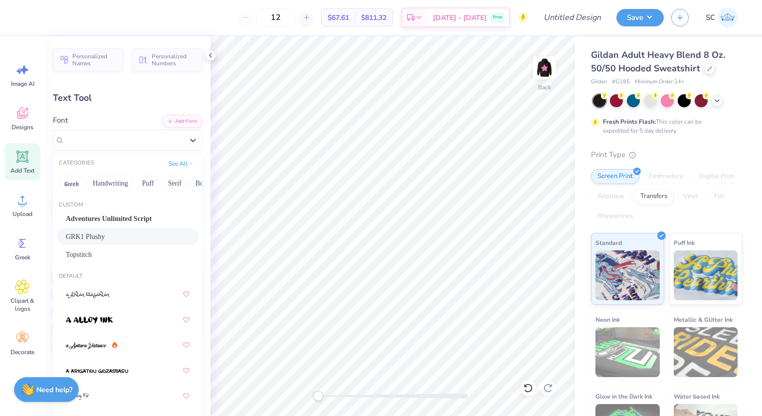
click at [134, 234] on div "GRK1 Plushy" at bounding box center [128, 236] width 124 height 10
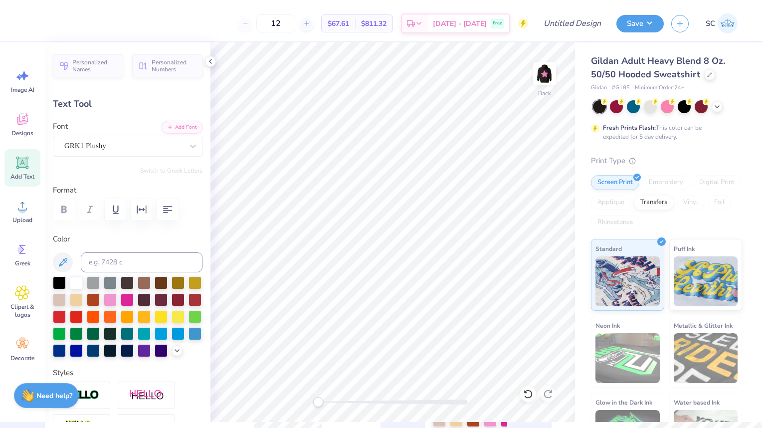
scroll to position [8, 1]
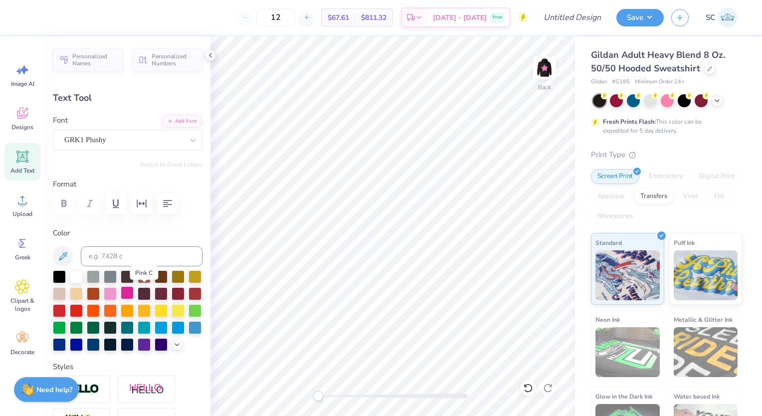
type textarea "FSS"
click at [134, 294] on div at bounding box center [127, 292] width 13 height 13
click at [78, 272] on div at bounding box center [76, 275] width 13 height 13
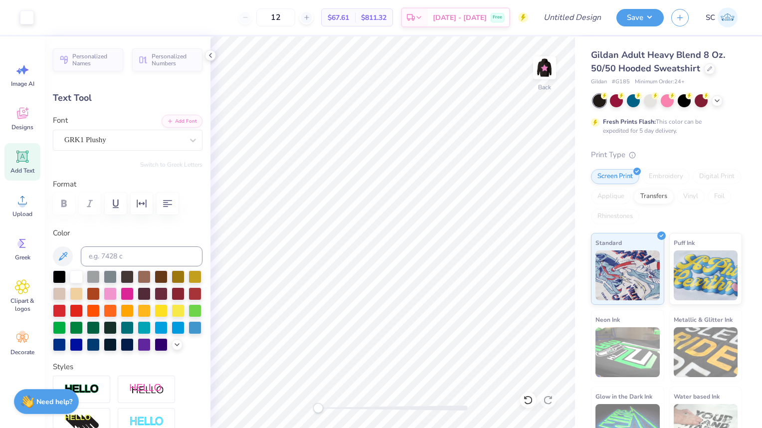
type input "6.86"
type input "2.03"
type input "6.23"
type input "3.73"
type input "1.11"
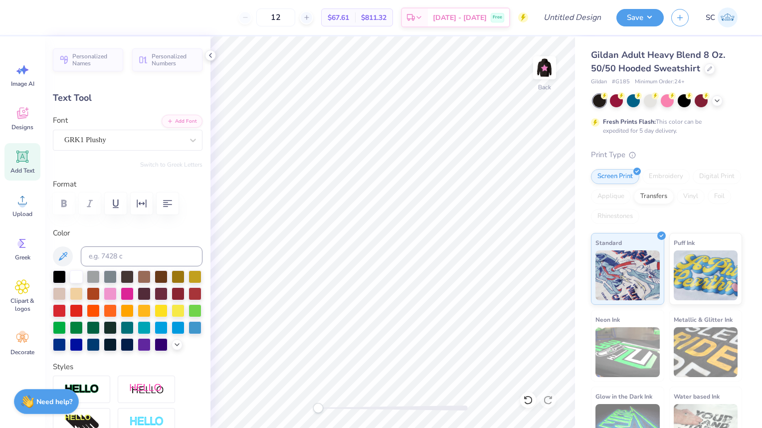
type input "7.16"
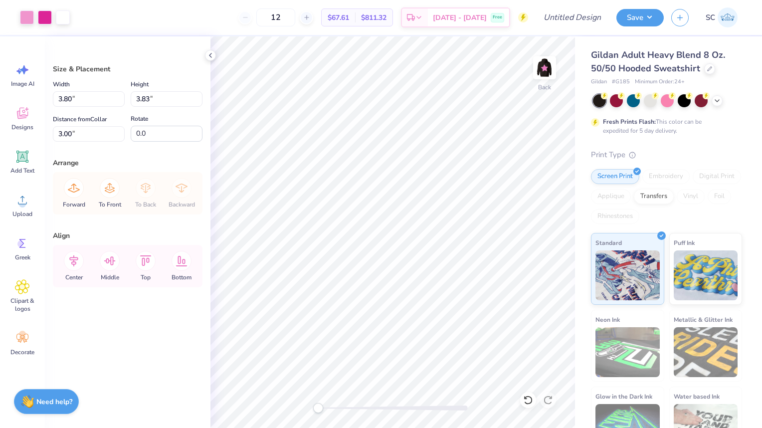
type input "2.61"
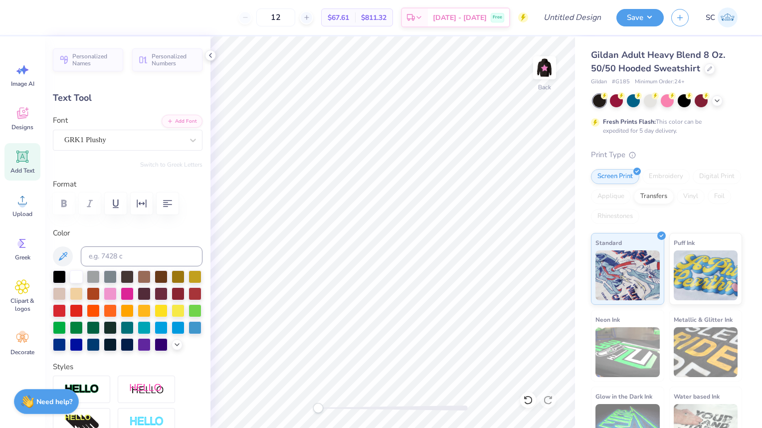
type input "2.15"
type input "0.64"
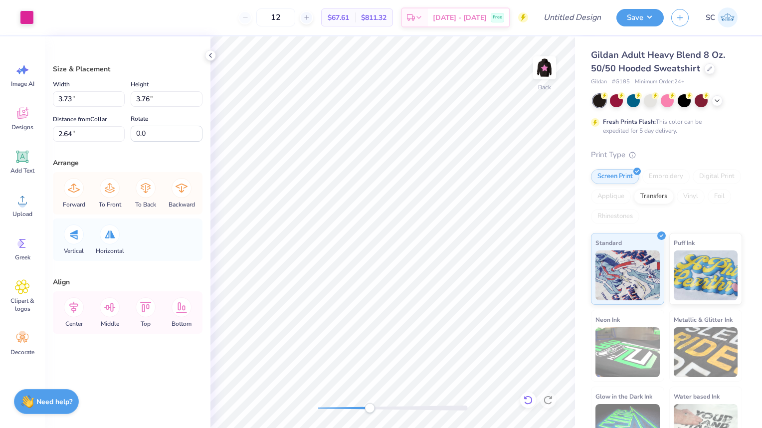
click at [531, 400] on icon at bounding box center [528, 399] width 8 height 9
